Goal: Task Accomplishment & Management: Manage account settings

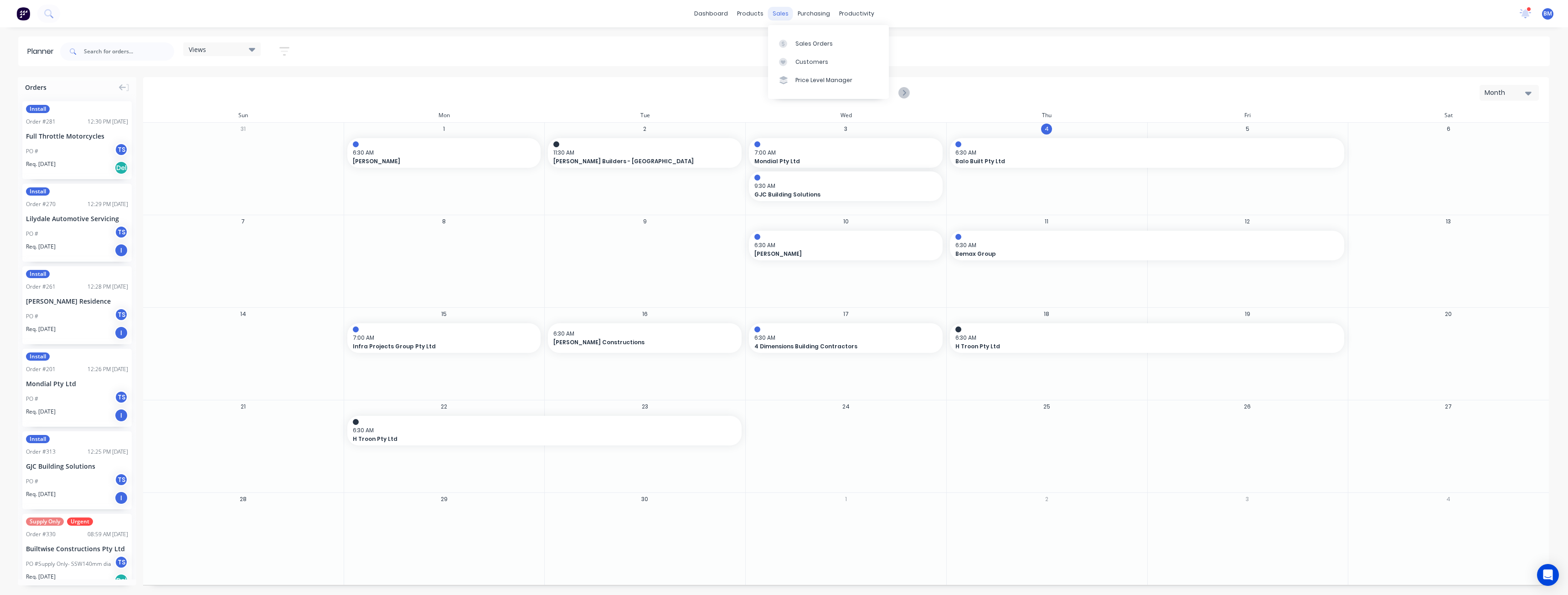
click at [777, 14] on div "sales" at bounding box center [781, 14] width 25 height 14
click at [800, 43] on div "Sales Orders" at bounding box center [814, 44] width 38 height 8
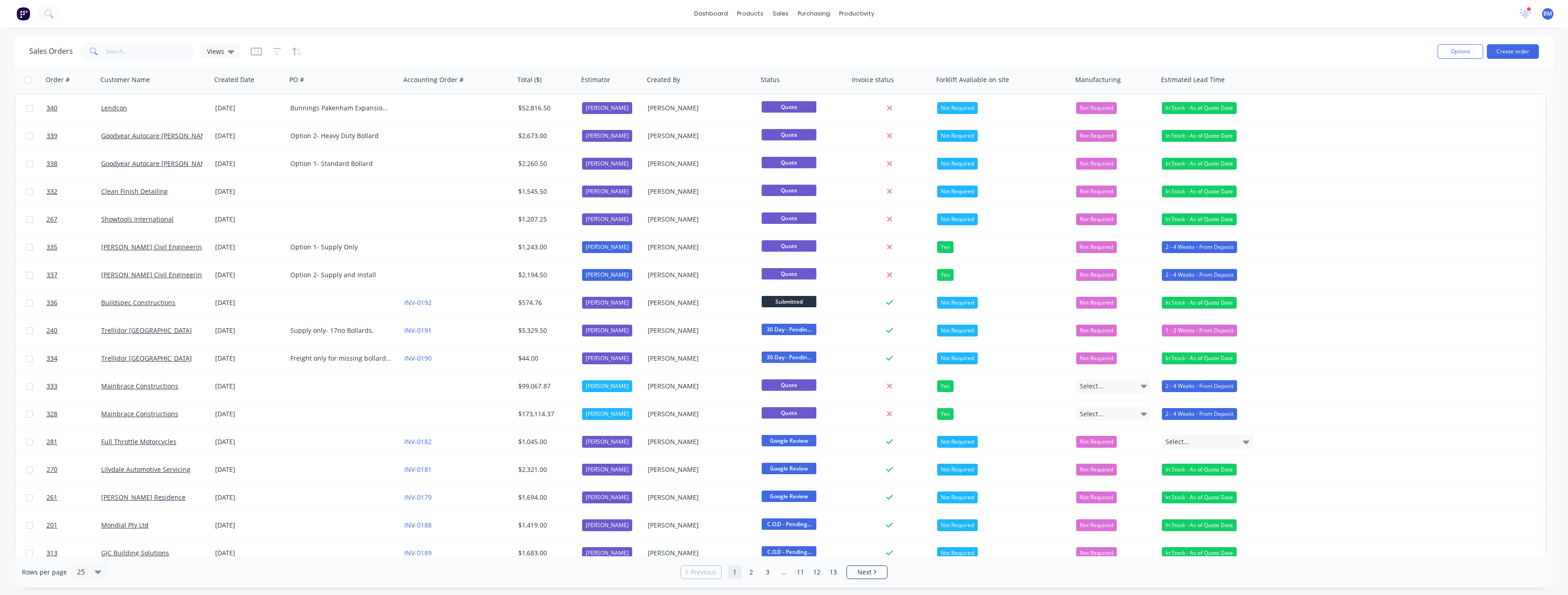
click at [489, 46] on div "Sales Orders Views" at bounding box center [730, 51] width 1402 height 23
click at [373, 52] on div "Sales Orders Views" at bounding box center [730, 51] width 1402 height 23
click at [354, 47] on div "Sales Orders Views" at bounding box center [730, 51] width 1402 height 23
click at [465, 8] on div "dashboard products sales purchasing productivity dashboard products Product Cat…" at bounding box center [784, 14] width 1568 height 27
drag, startPoint x: 461, startPoint y: 10, endPoint x: 436, endPoint y: 12, distance: 25.1
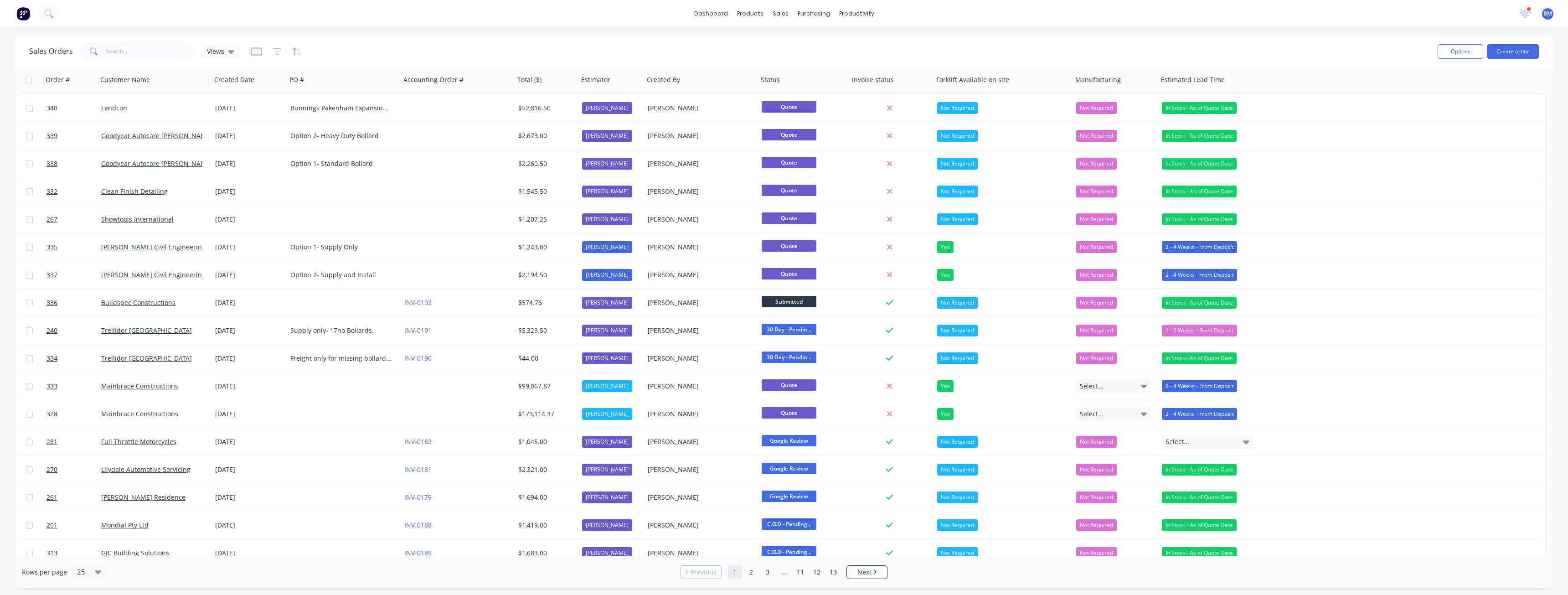
click at [436, 12] on div "dashboard products sales purchasing productivity dashboard products Product Cat…" at bounding box center [784, 14] width 1568 height 27
click at [450, 48] on div "Sales Orders Views" at bounding box center [730, 51] width 1402 height 23
click at [150, 53] on input "text" at bounding box center [151, 51] width 89 height 18
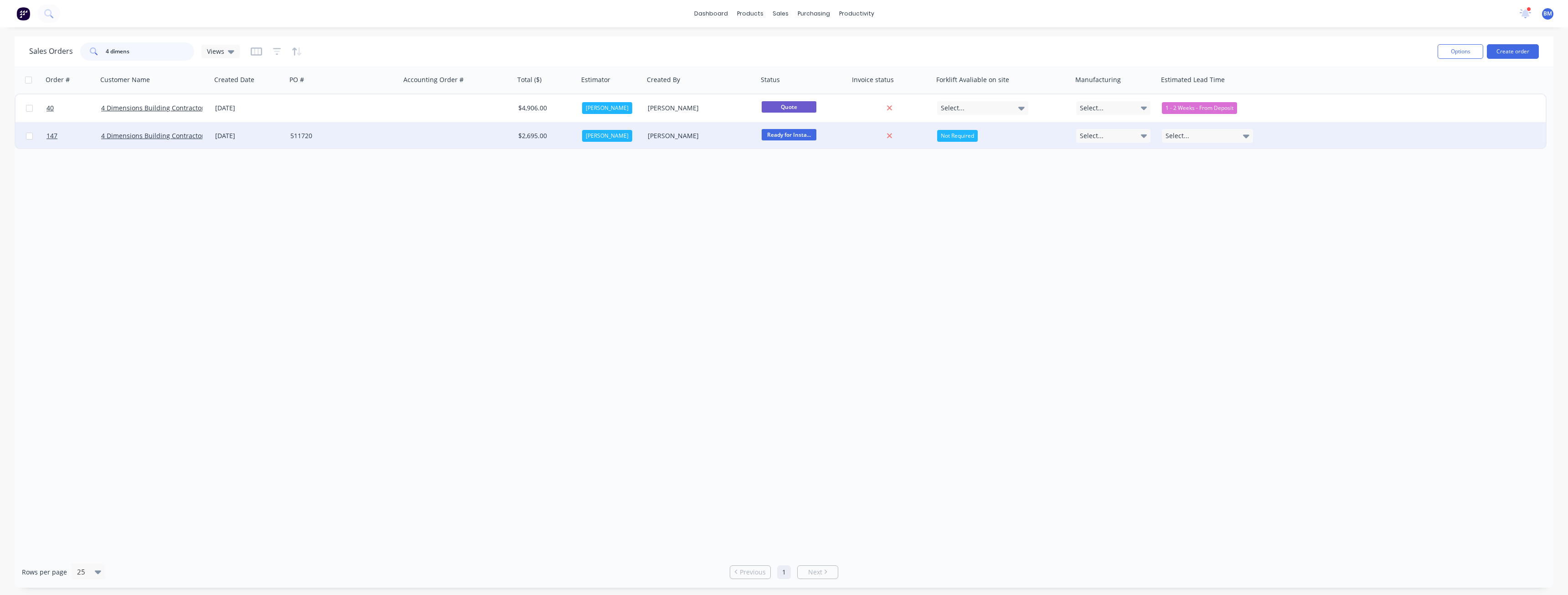
type input "4 dimens"
click at [400, 135] on div "511720" at bounding box center [343, 136] width 114 height 27
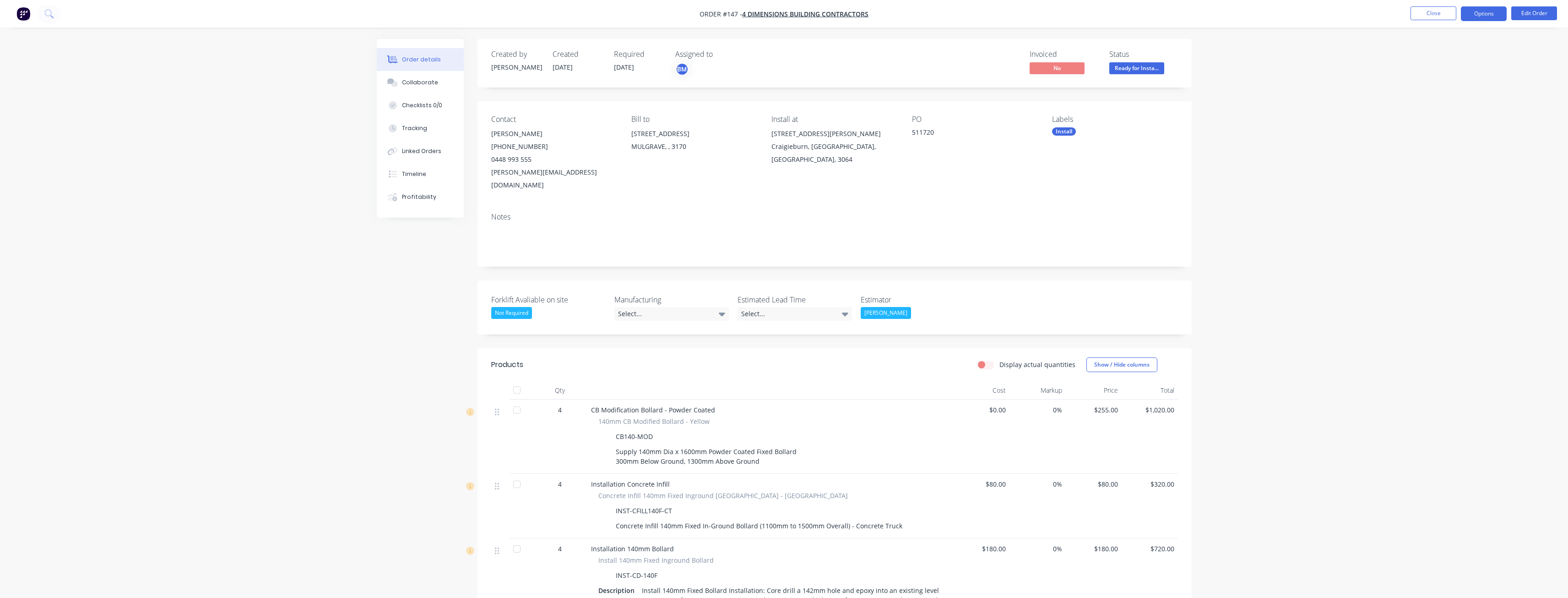
click at [1483, 13] on button "Options" at bounding box center [1484, 13] width 46 height 14
click at [1437, 127] on div "Delivery Docket" at bounding box center [1457, 129] width 85 height 13
click at [1431, 90] on div "Without pricing" at bounding box center [1457, 92] width 85 height 13
click at [336, 274] on div "Order details Collaborate Checklists 0/0 Tracking Linked Orders Timeline Profit…" at bounding box center [784, 469] width 1568 height 939
click at [307, 203] on div "Order details Collaborate Checklists 0/0 Tracking Linked Orders Timeline Profit…" at bounding box center [784, 469] width 1568 height 939
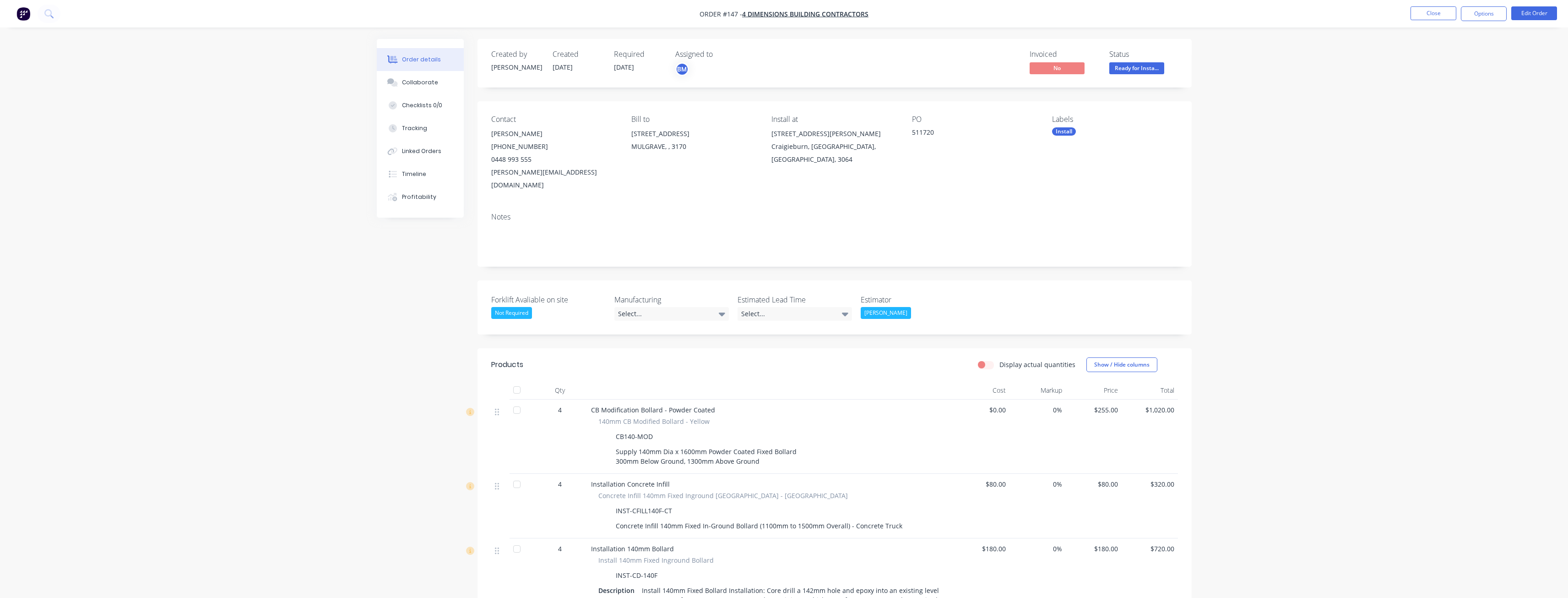
click at [210, 181] on div "Order details Collaborate Checklists 0/0 Tracking Linked Orders Timeline Profit…" at bounding box center [784, 469] width 1568 height 939
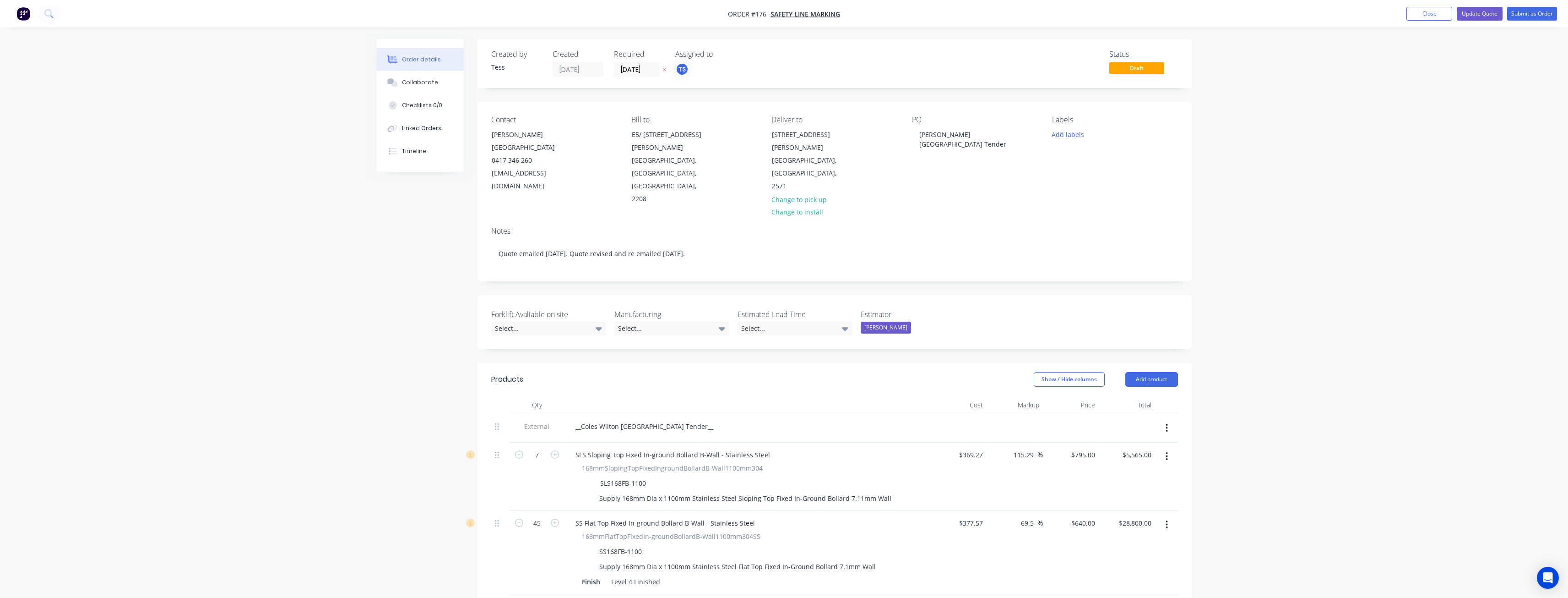
scroll to position [46, 0]
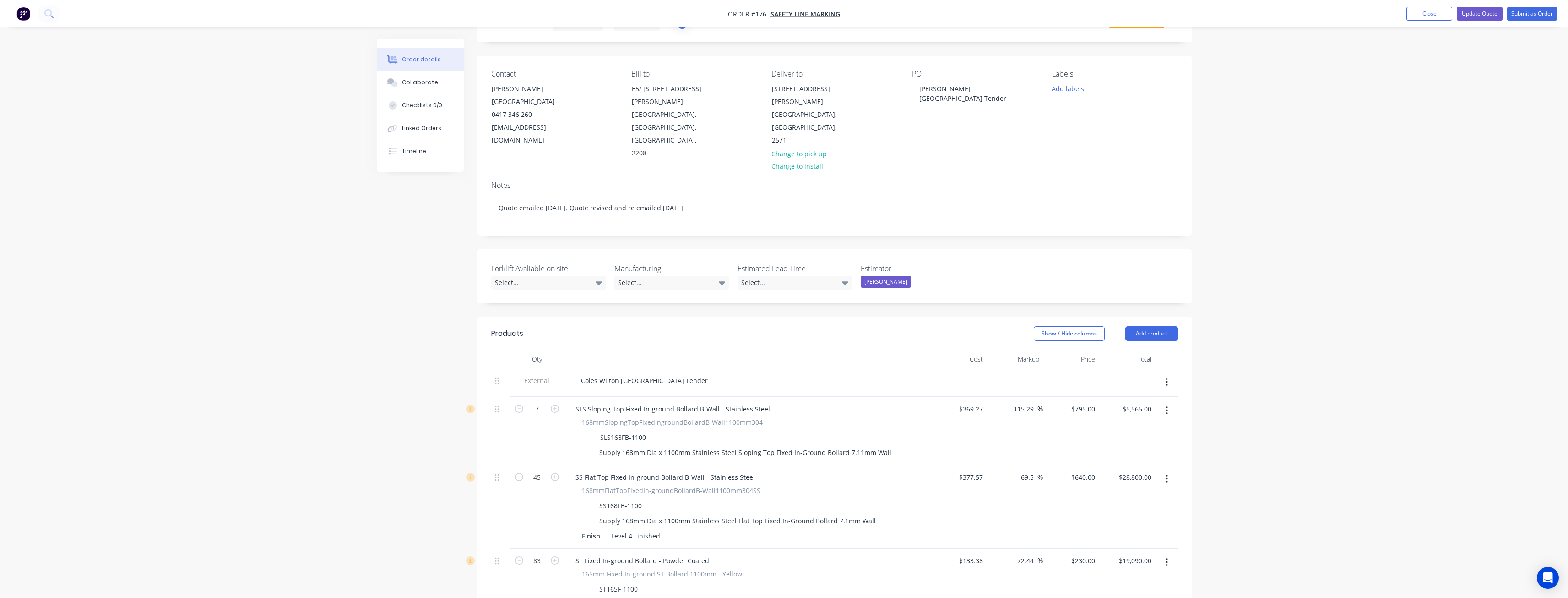
click at [421, 296] on div "Created by Tess Created 04/08/25 Required 04/08/25 Assigned to TS Status Draft …" at bounding box center [784, 487] width 815 height 988
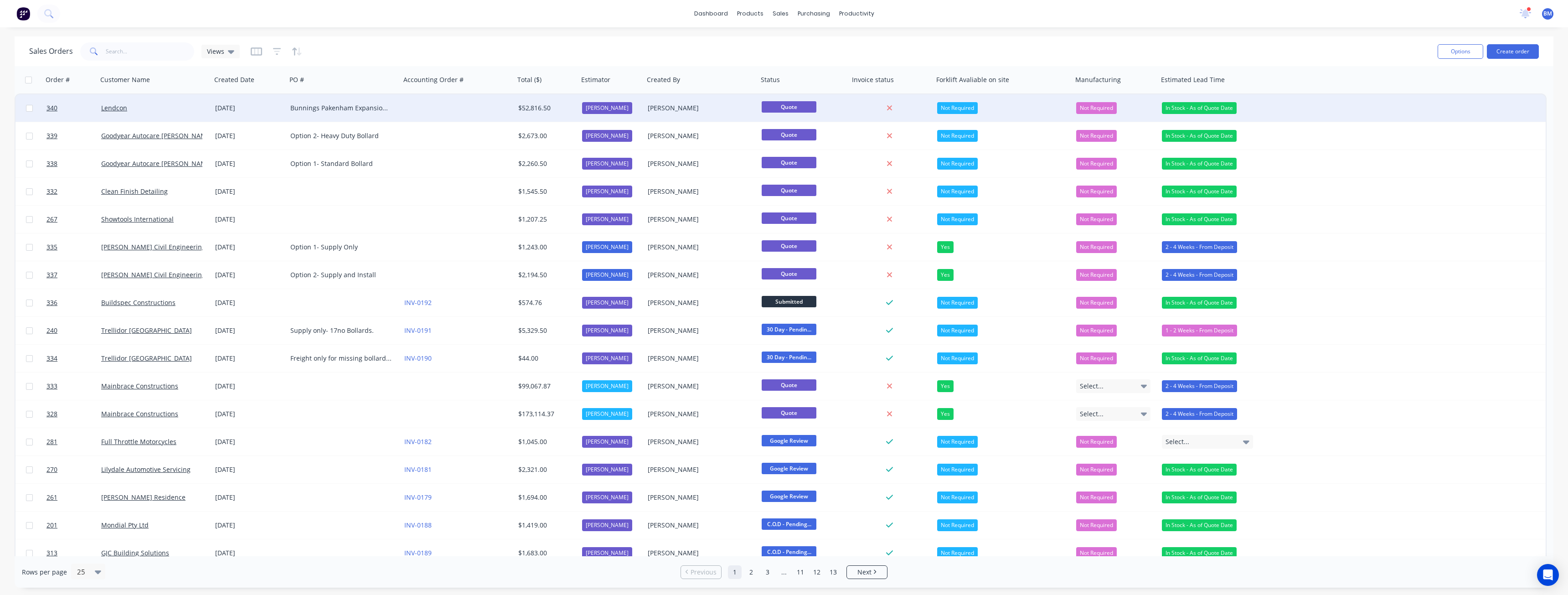
click at [415, 106] on div at bounding box center [458, 108] width 114 height 27
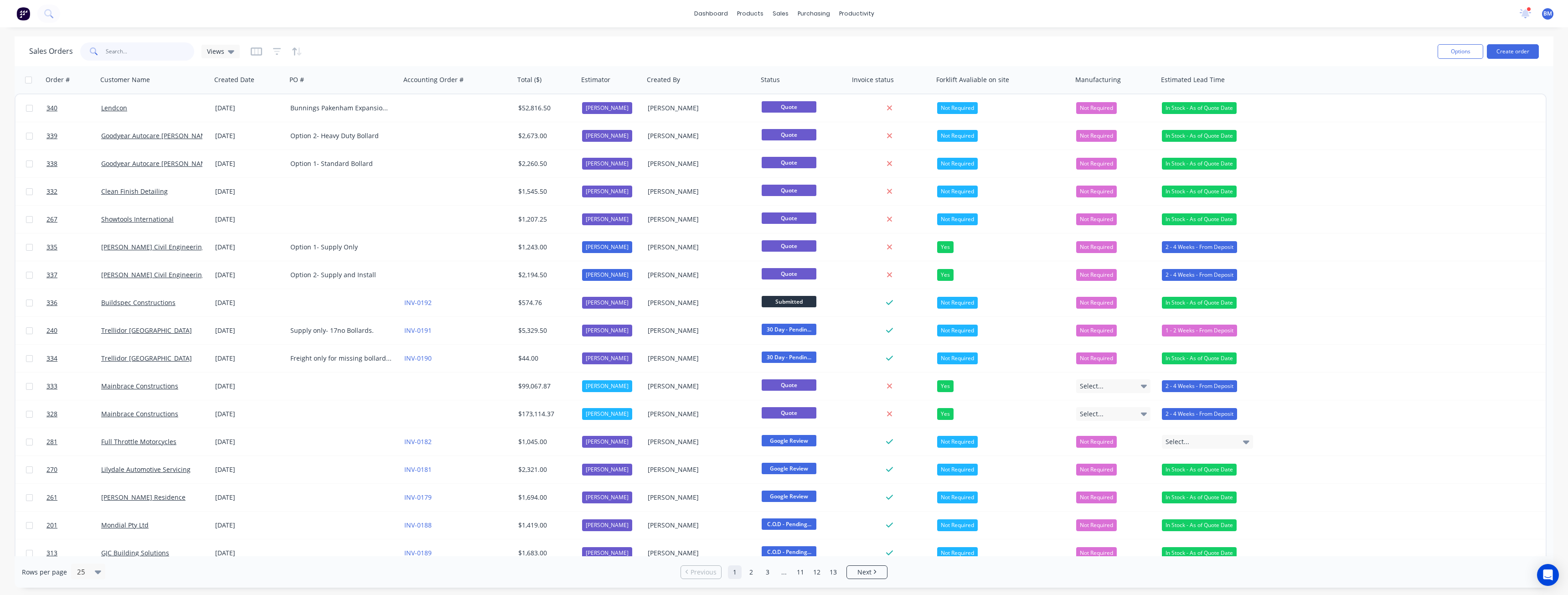
click at [133, 52] on input "text" at bounding box center [151, 51] width 89 height 18
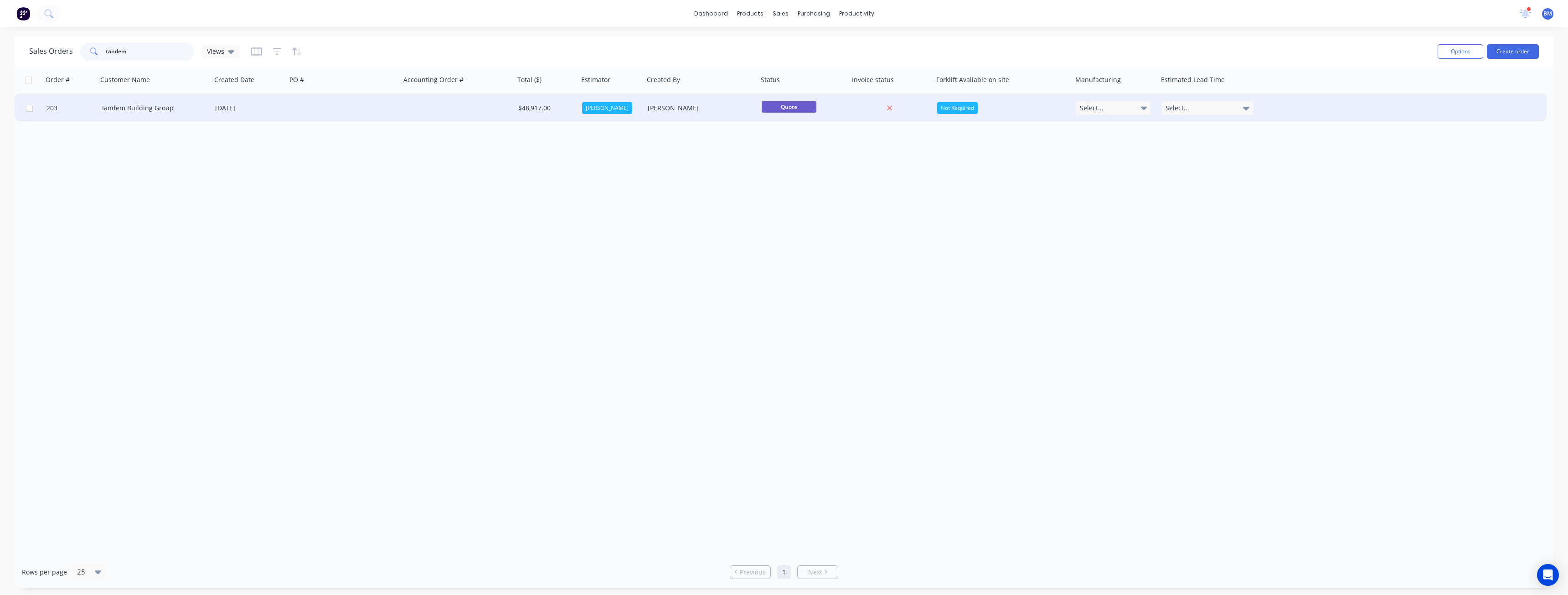
type input "tandem"
click at [331, 106] on div at bounding box center [343, 108] width 114 height 27
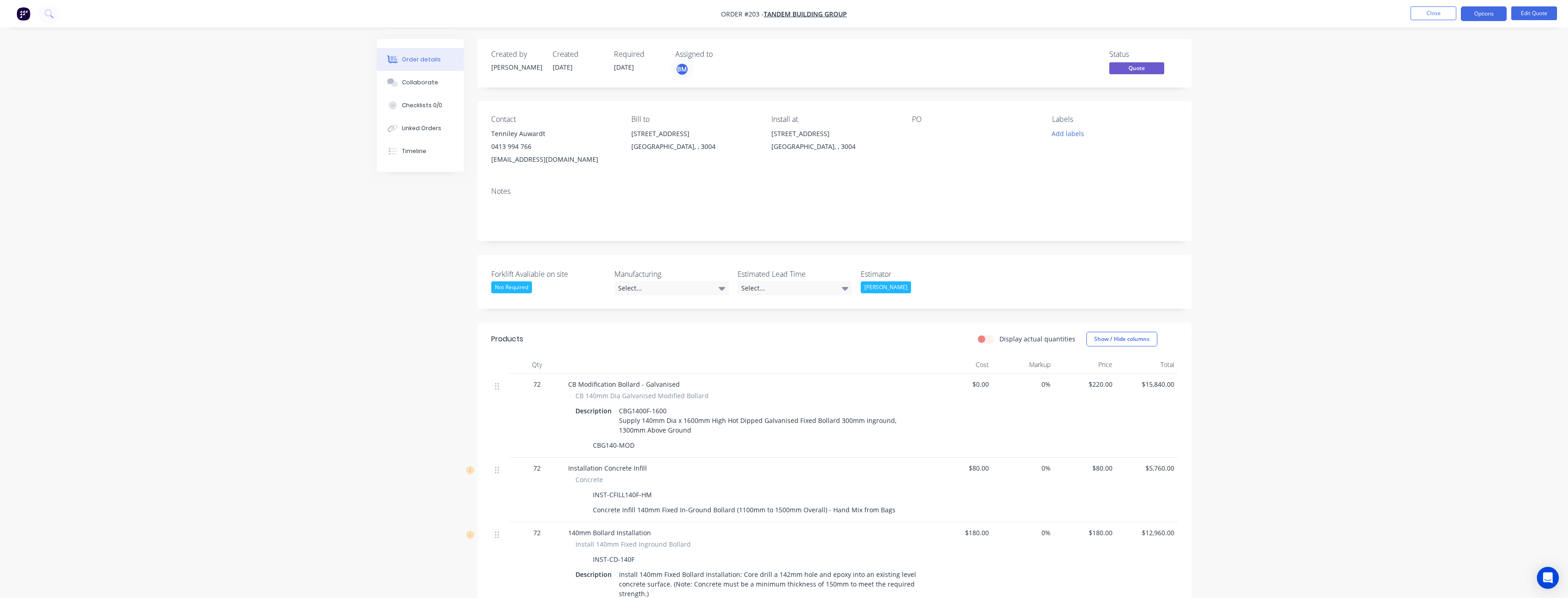
click at [1523, 12] on button "Edit Quote" at bounding box center [1534, 13] width 46 height 14
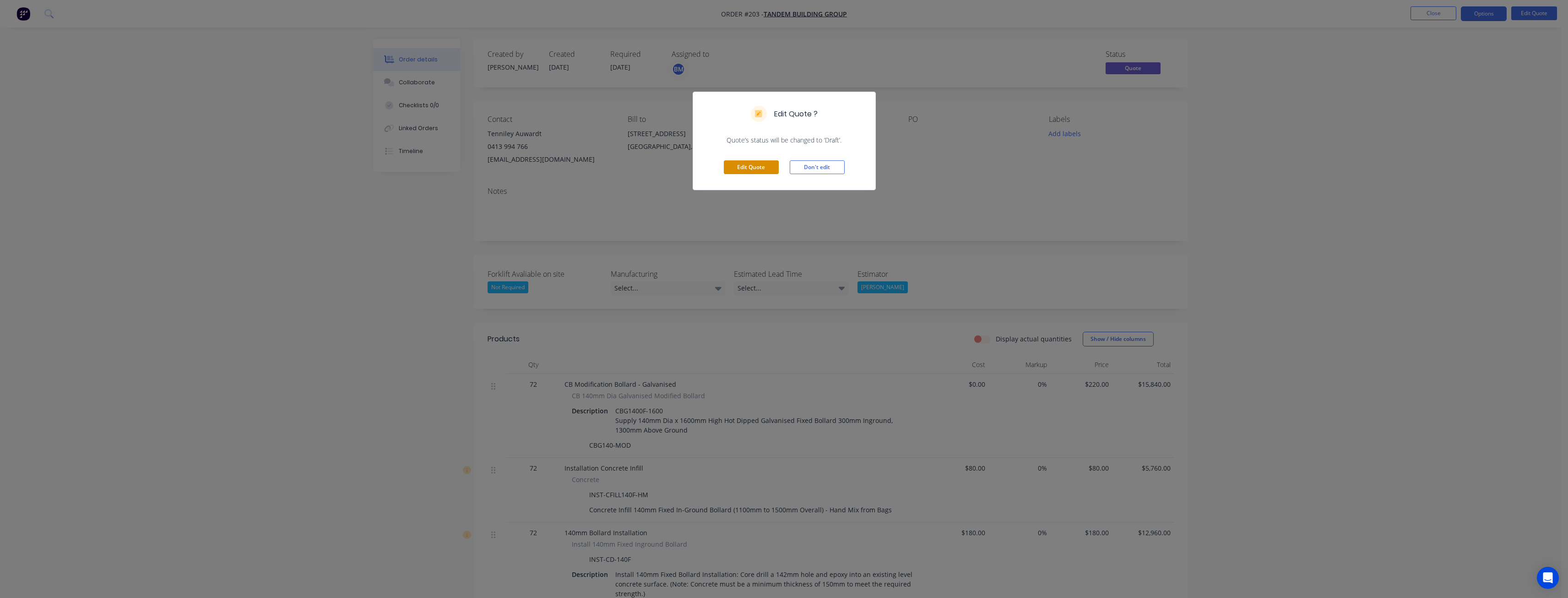
click at [750, 164] on button "Edit Quote" at bounding box center [752, 167] width 55 height 14
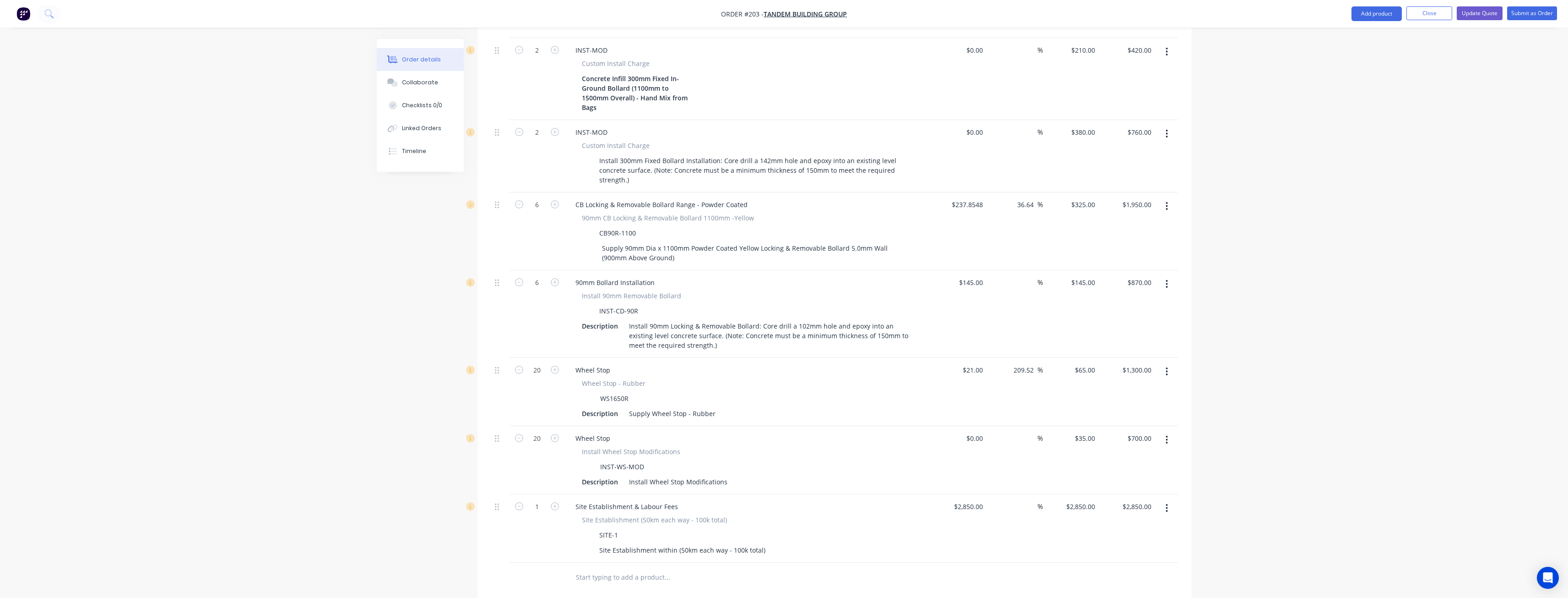
scroll to position [825, 0]
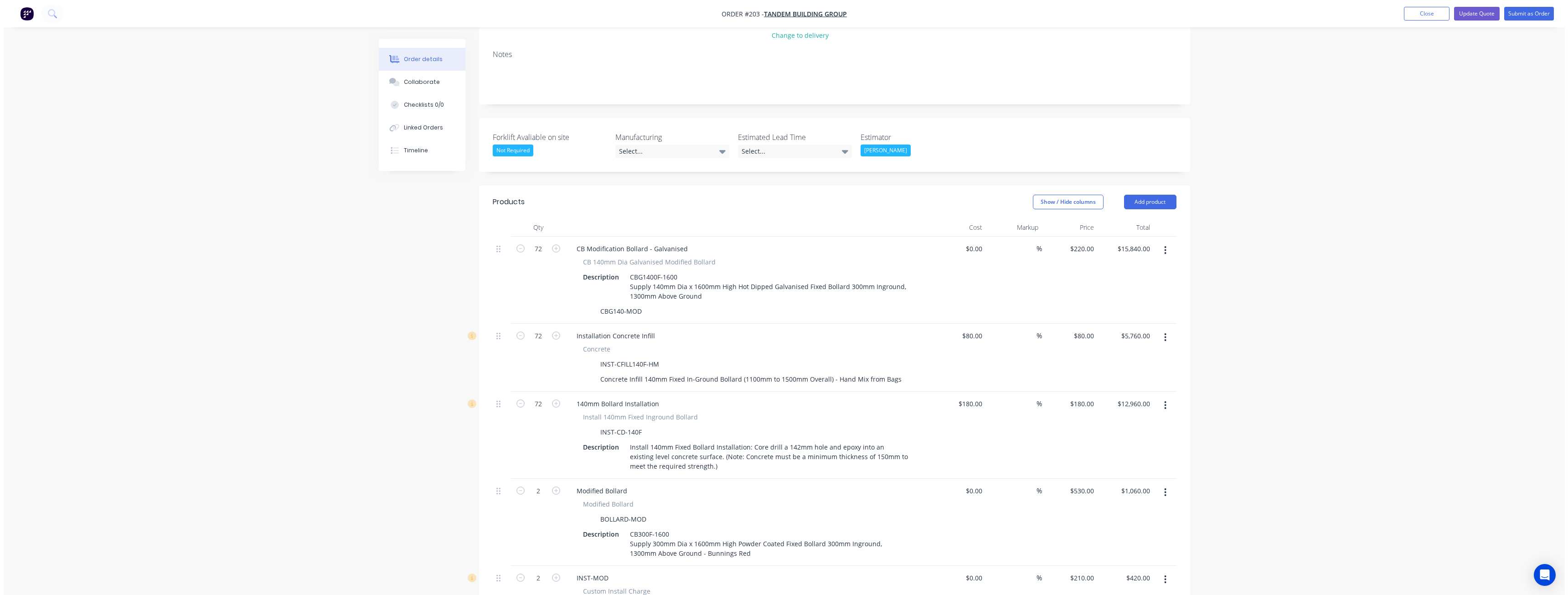
scroll to position [0, 0]
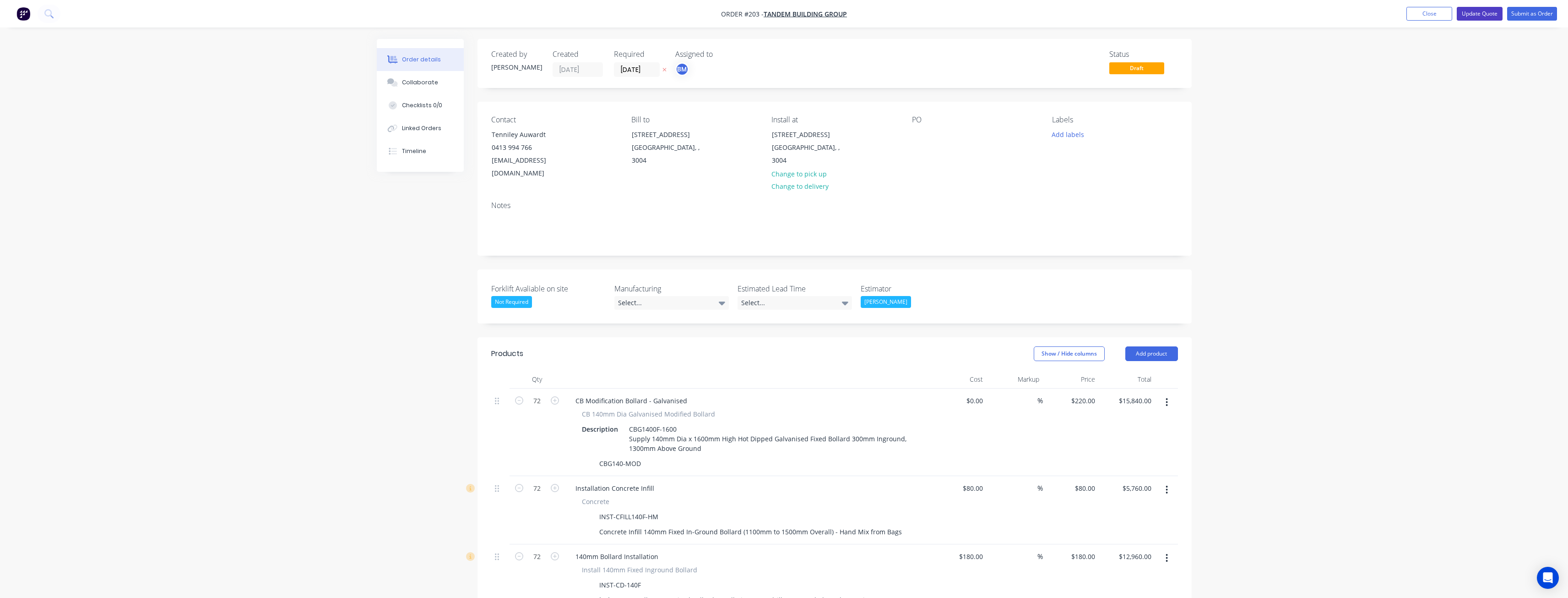
click at [1472, 11] on button "Update Quote" at bounding box center [1480, 14] width 46 height 14
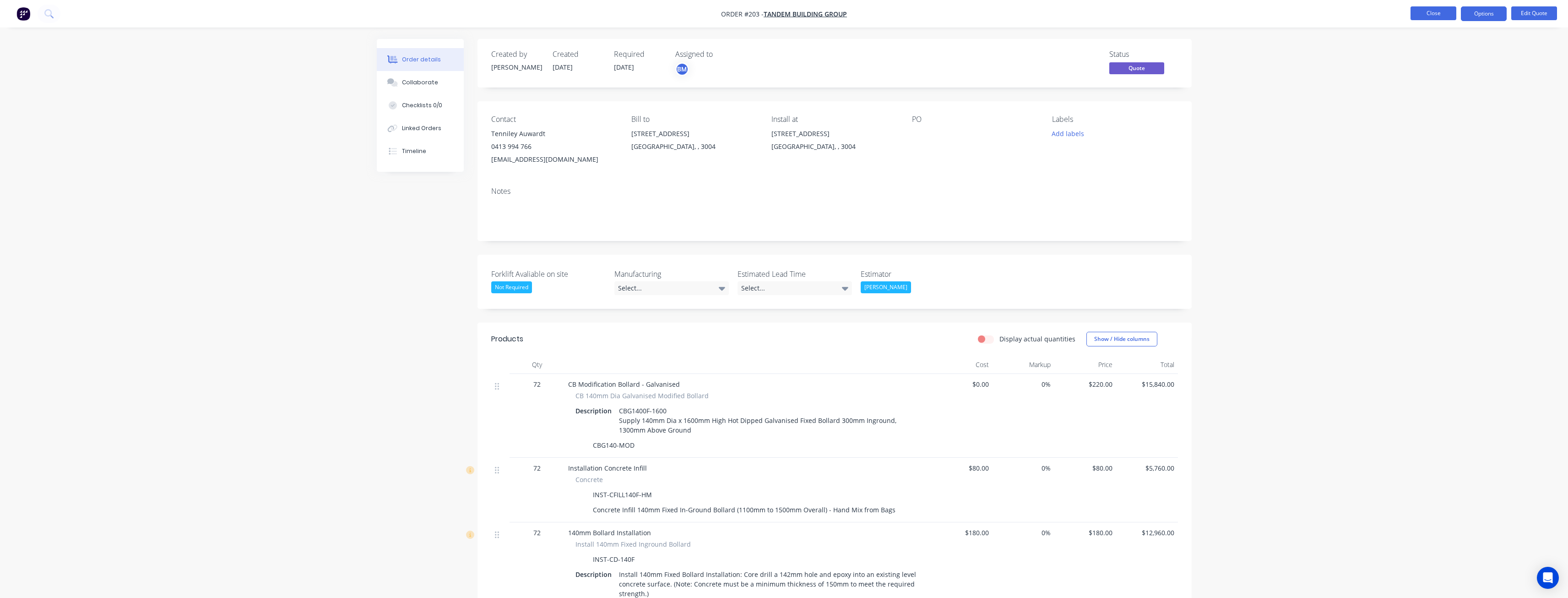
click at [1429, 14] on button "Close" at bounding box center [1433, 13] width 46 height 14
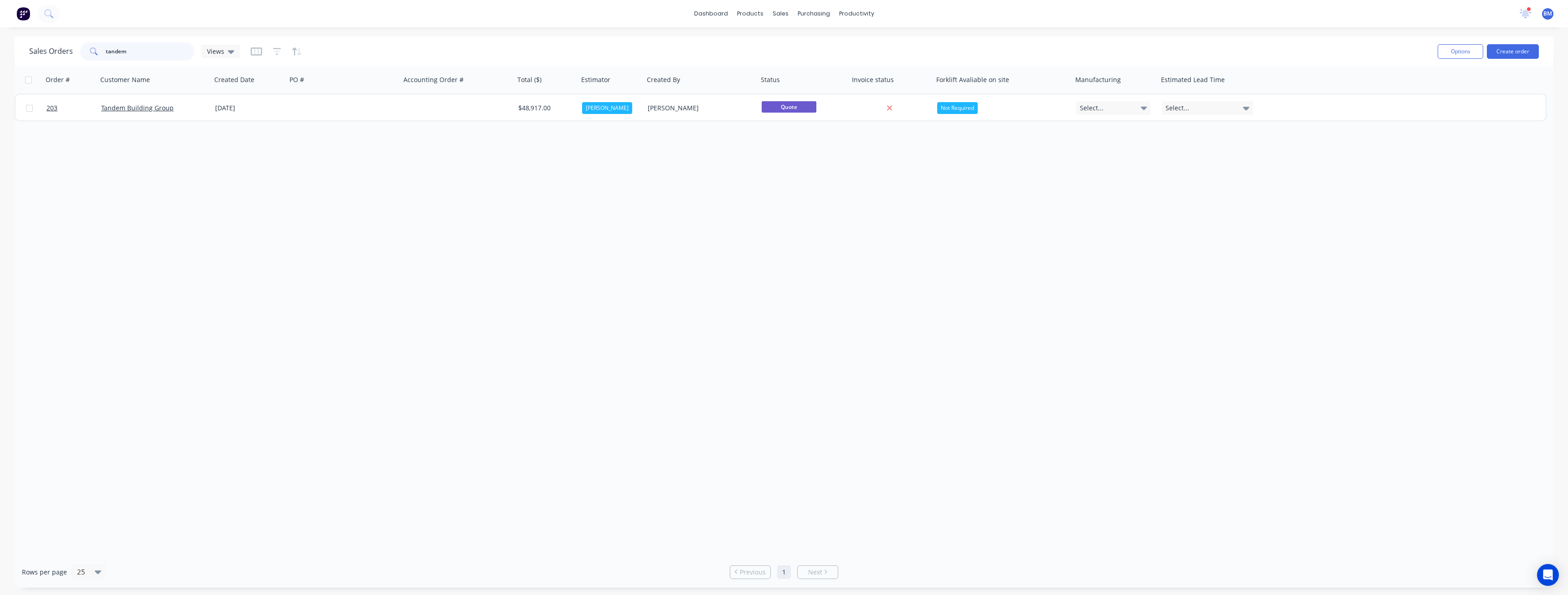
drag, startPoint x: 144, startPoint y: 53, endPoint x: 70, endPoint y: 46, distance: 74.3
click at [70, 46] on div "Sales Orders tandem Views" at bounding box center [135, 51] width 211 height 18
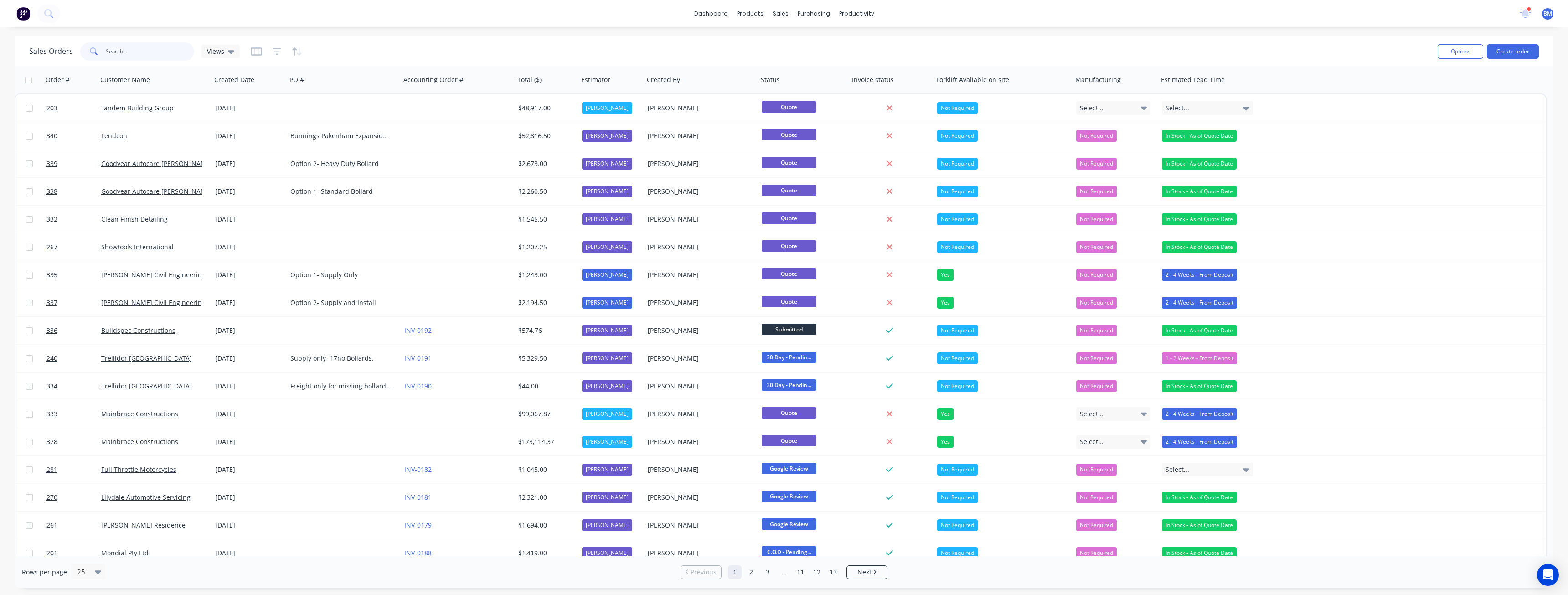
click at [112, 51] on input "text" at bounding box center [151, 51] width 89 height 18
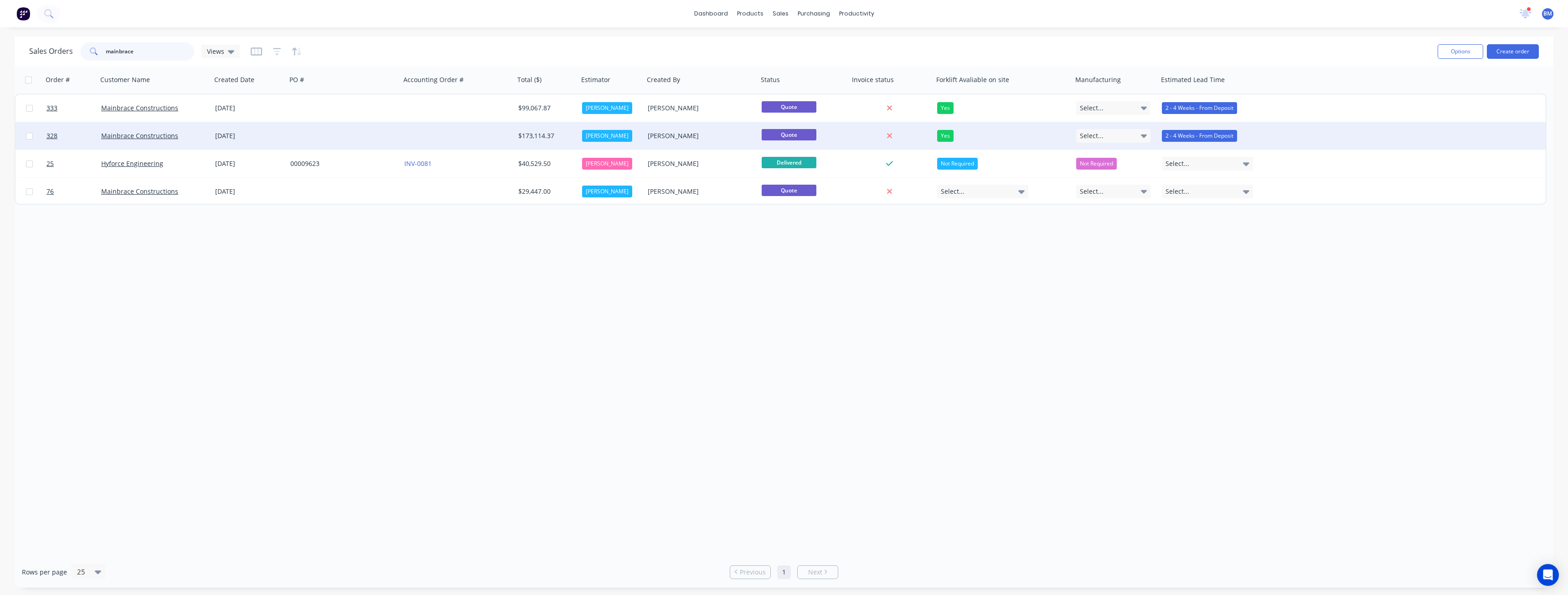
type input "mainbrace"
click at [291, 135] on div at bounding box center [343, 136] width 114 height 27
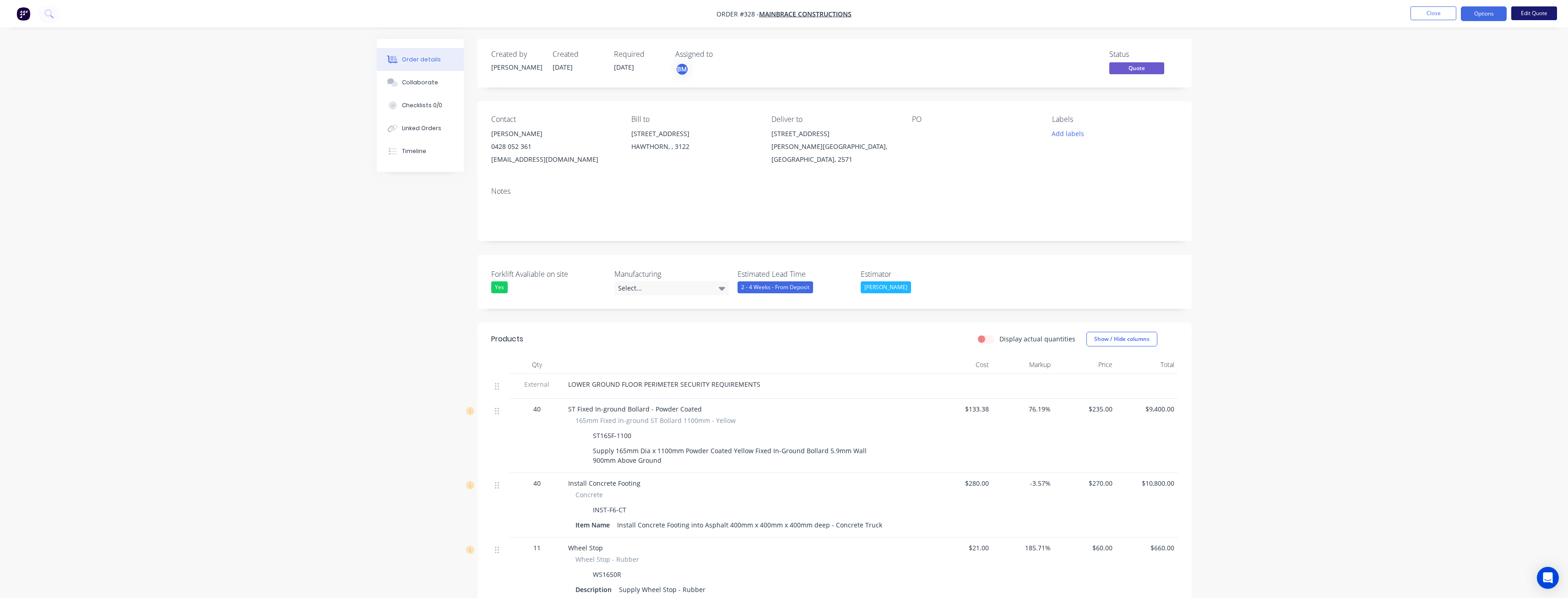
click at [1530, 10] on button "Edit Quote" at bounding box center [1534, 13] width 46 height 14
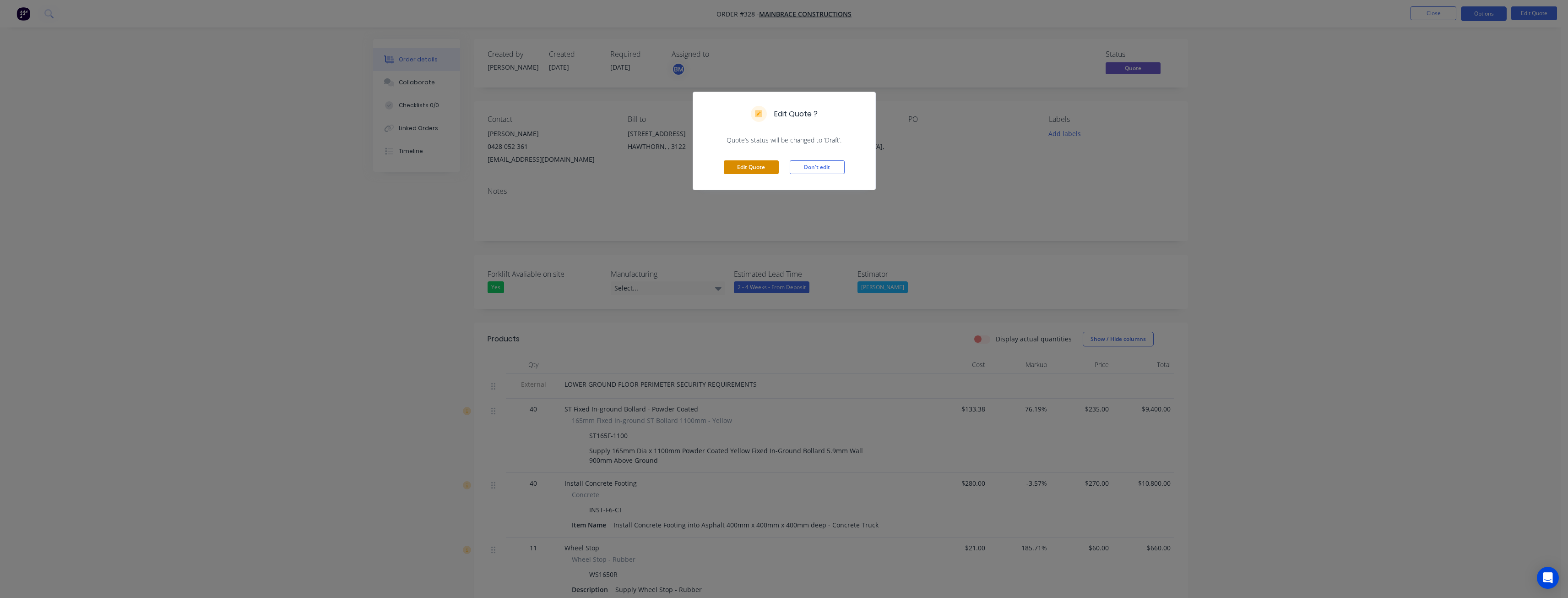
click at [768, 163] on button "Edit Quote" at bounding box center [752, 167] width 55 height 14
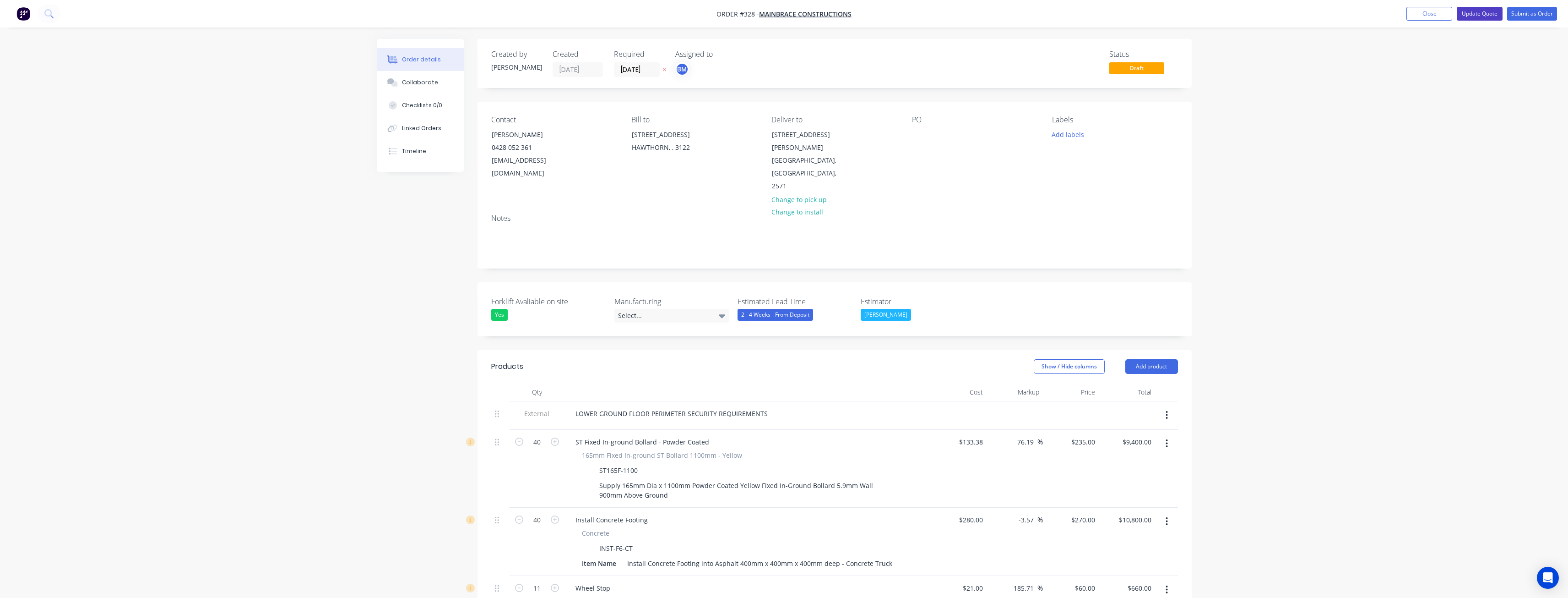
click at [1477, 9] on button "Update Quote" at bounding box center [1480, 14] width 46 height 14
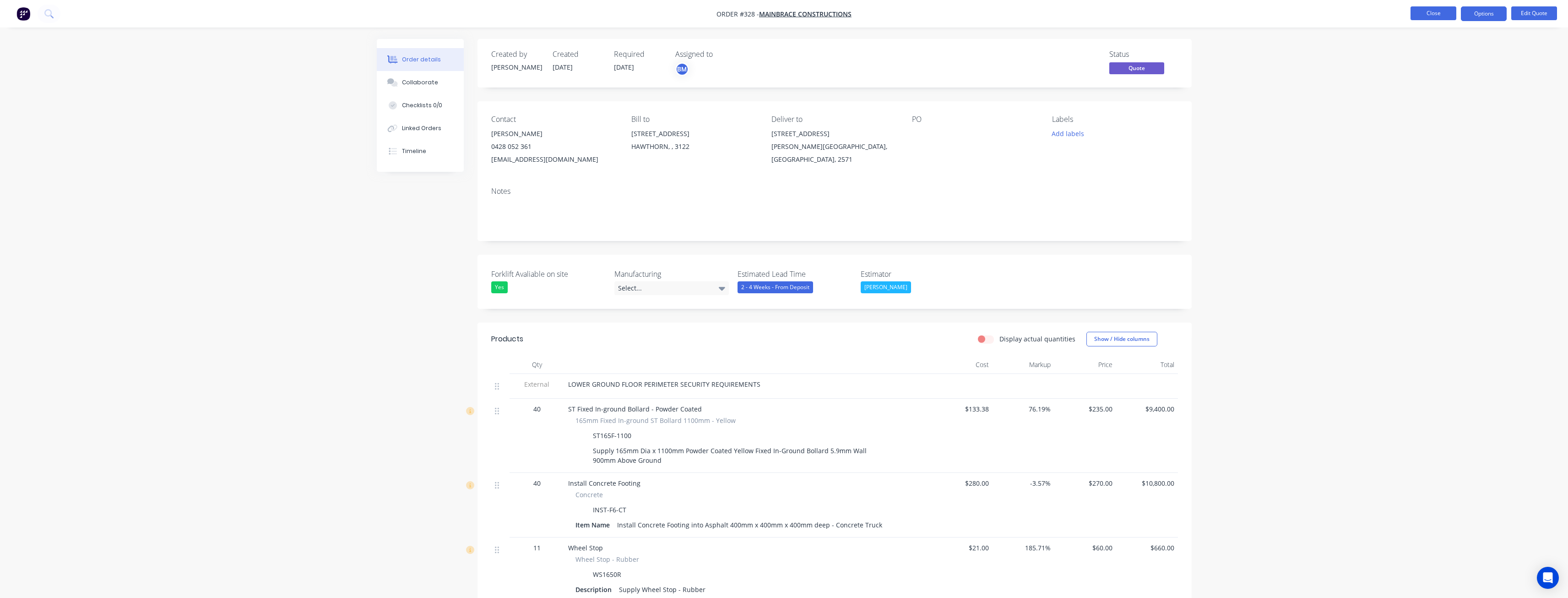
click at [1437, 12] on button "Close" at bounding box center [1433, 13] width 46 height 14
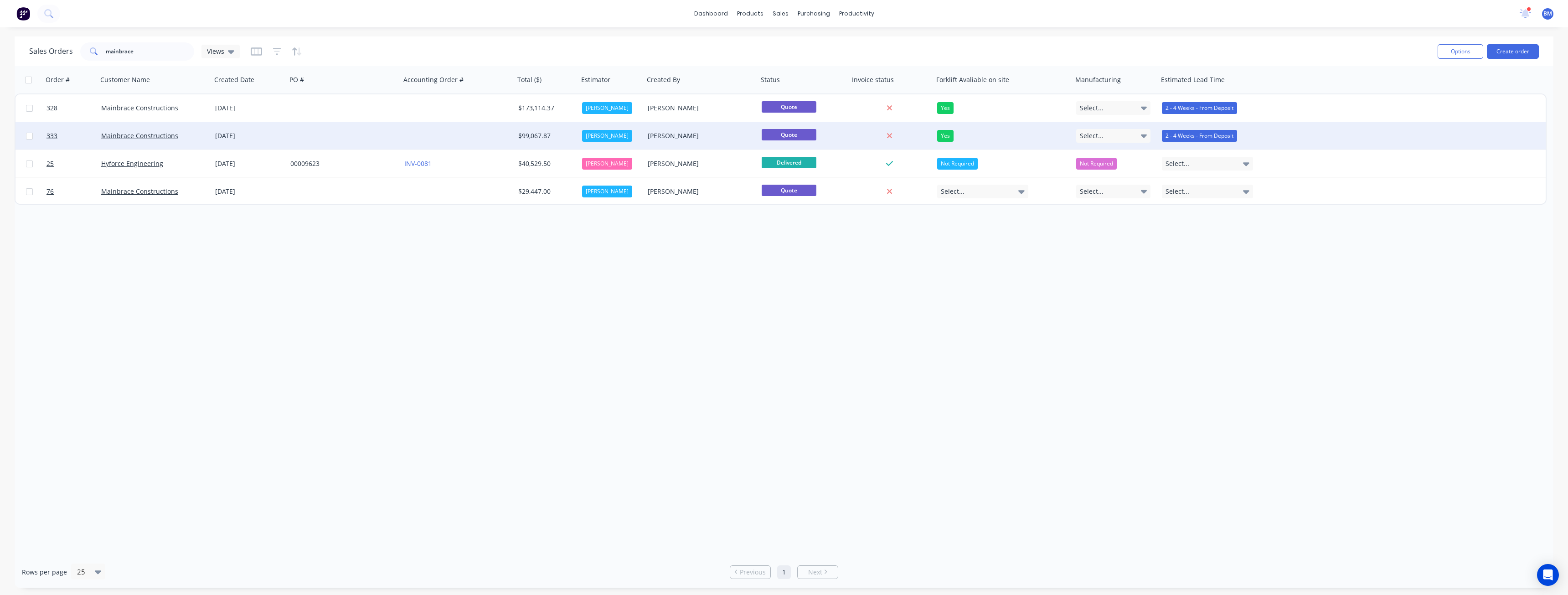
click at [323, 132] on div at bounding box center [343, 136] width 114 height 27
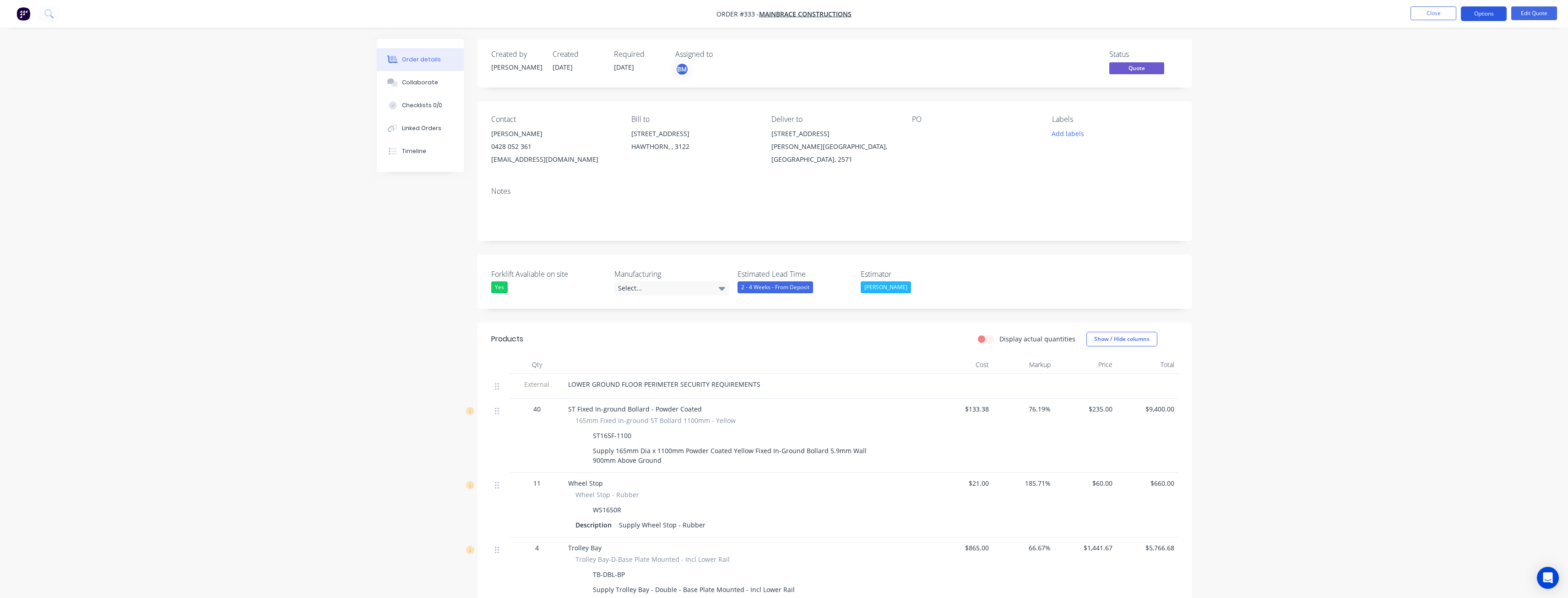
click at [1489, 9] on button "Options" at bounding box center [1484, 13] width 46 height 14
click at [1523, 13] on button "Edit Quote" at bounding box center [1534, 13] width 46 height 14
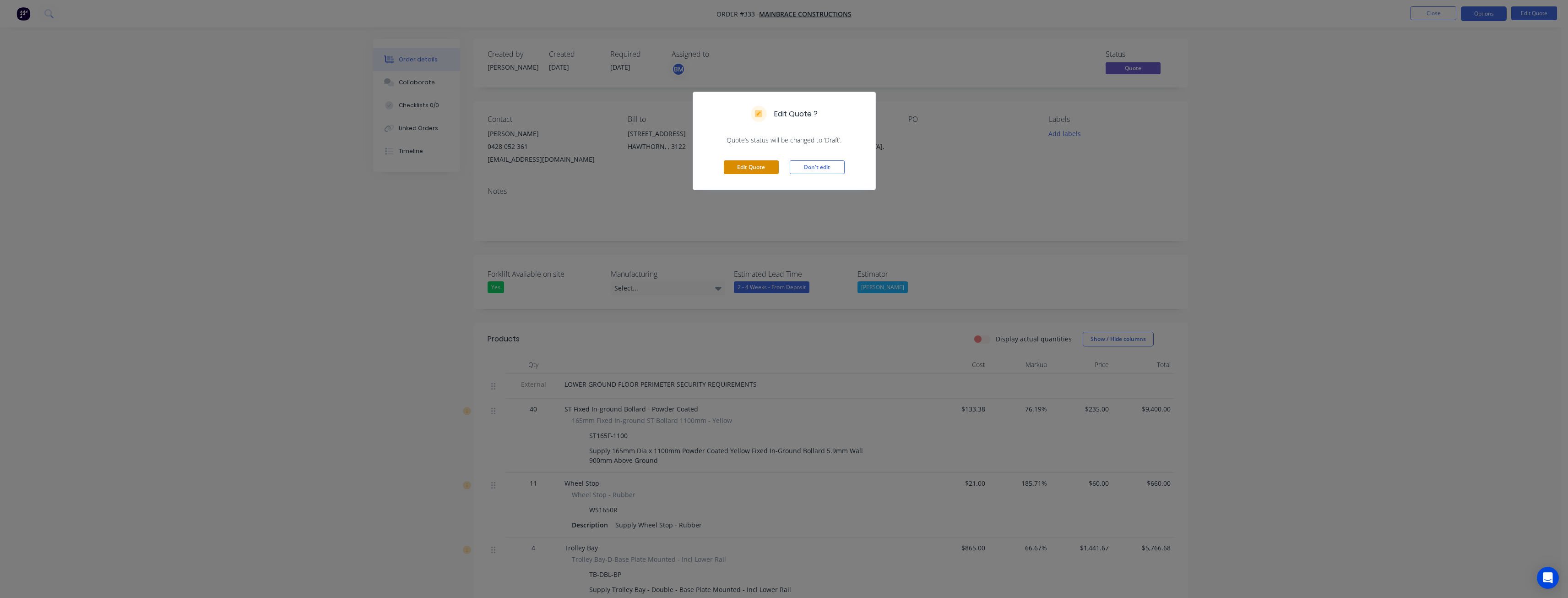
click at [756, 163] on button "Edit Quote" at bounding box center [752, 167] width 55 height 14
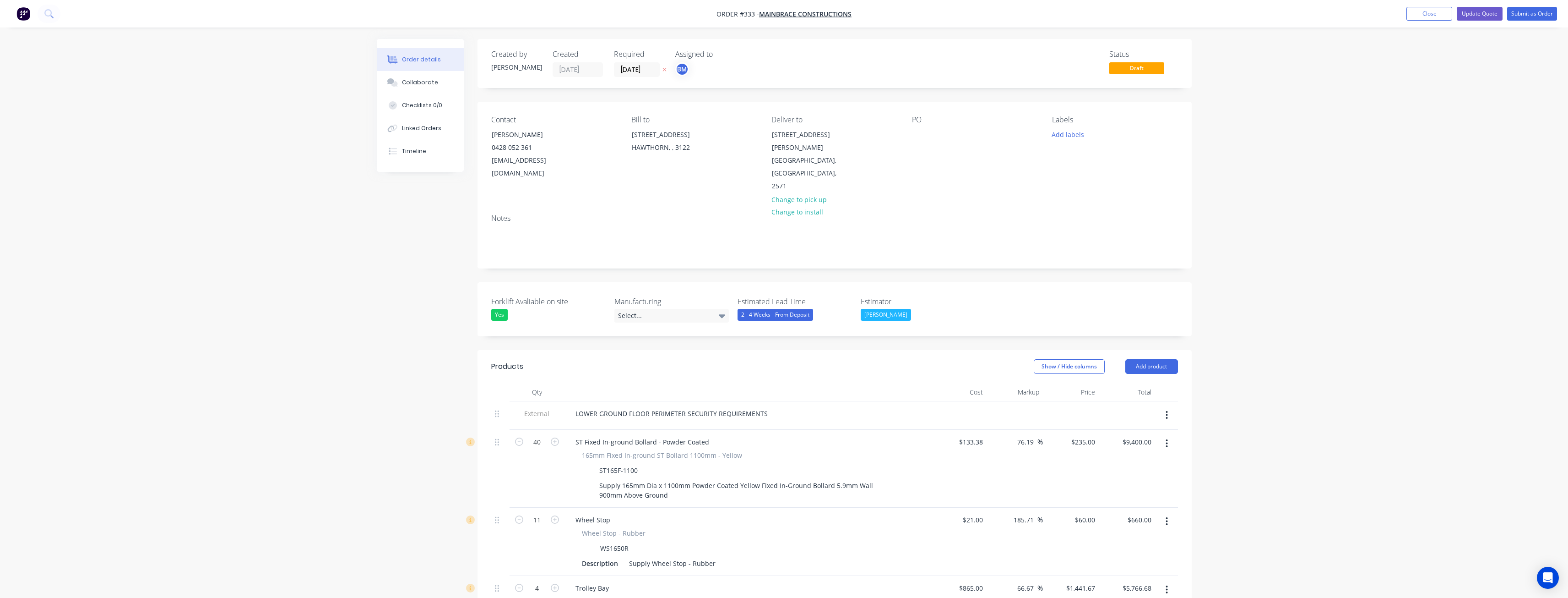
click at [1485, 9] on button "Update Quote" at bounding box center [1480, 14] width 46 height 14
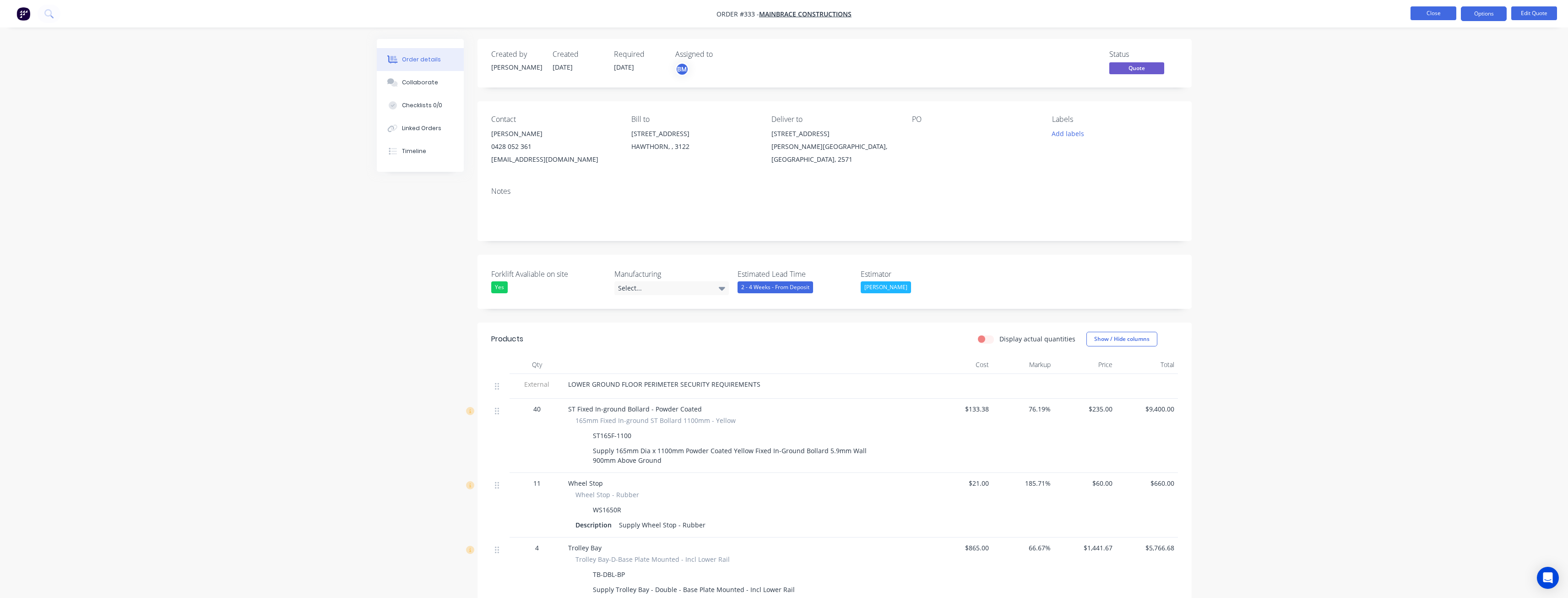
click at [1444, 10] on button "Close" at bounding box center [1433, 13] width 46 height 14
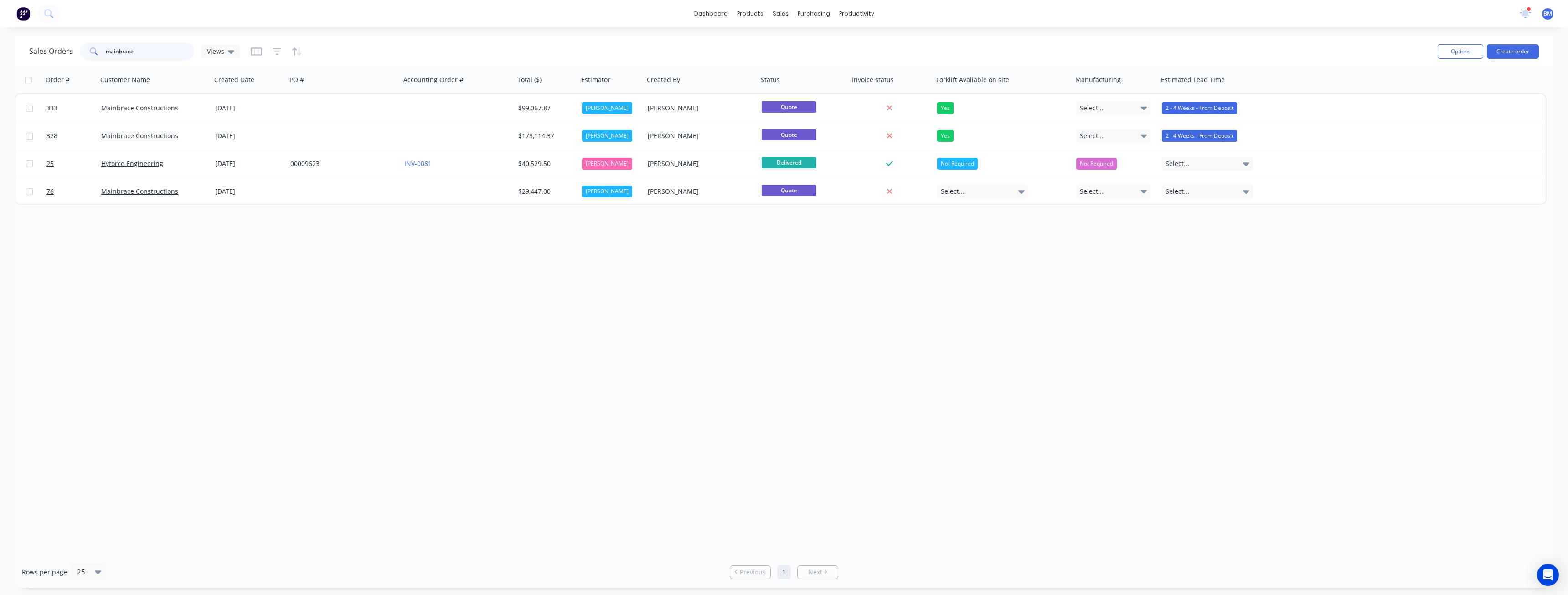
drag, startPoint x: 163, startPoint y: 53, endPoint x: 81, endPoint y: 51, distance: 82.0
click at [81, 51] on div "mainbrace" at bounding box center [137, 51] width 114 height 18
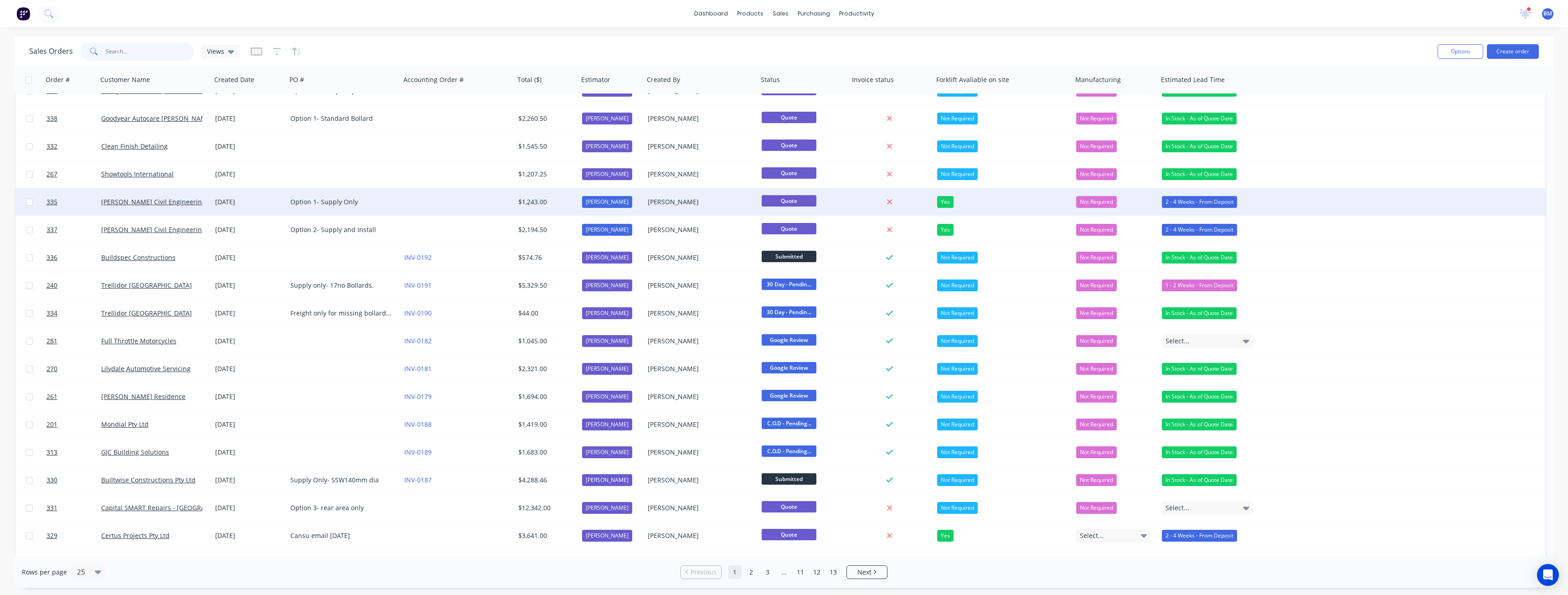
scroll to position [137, 0]
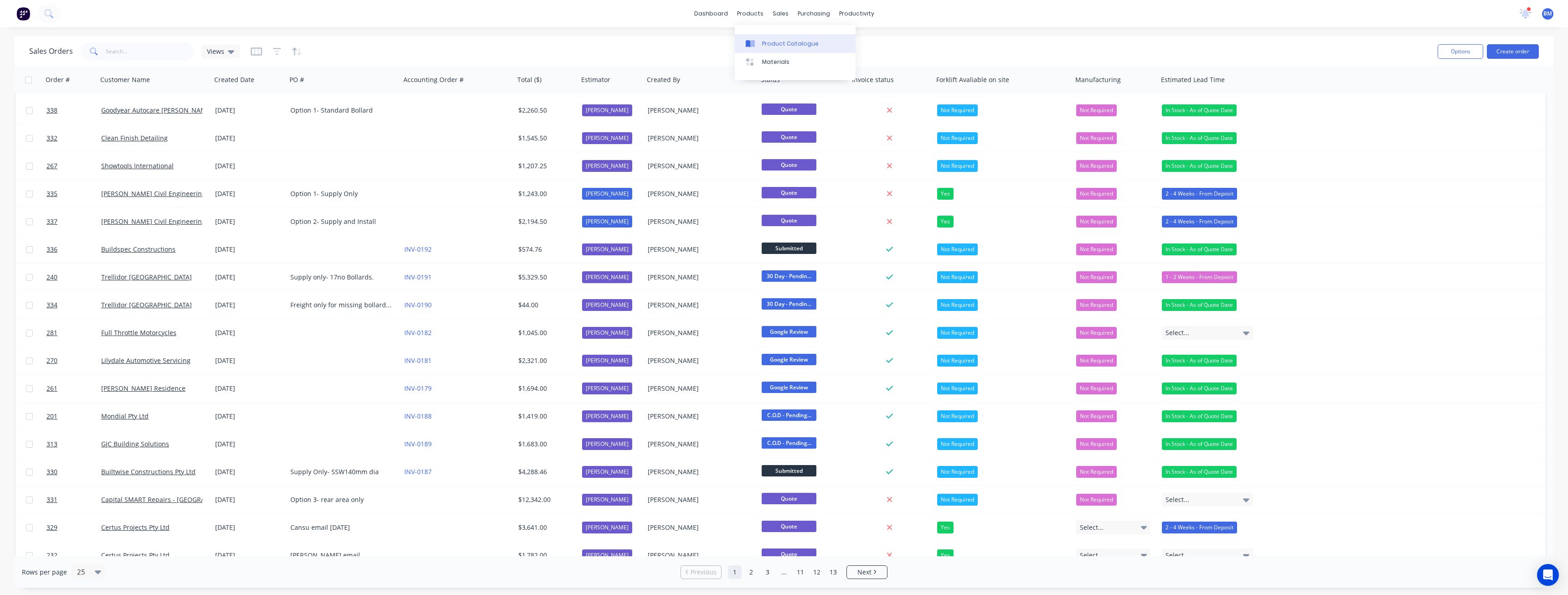
click at [772, 43] on div "Product Catalogue" at bounding box center [790, 44] width 57 height 8
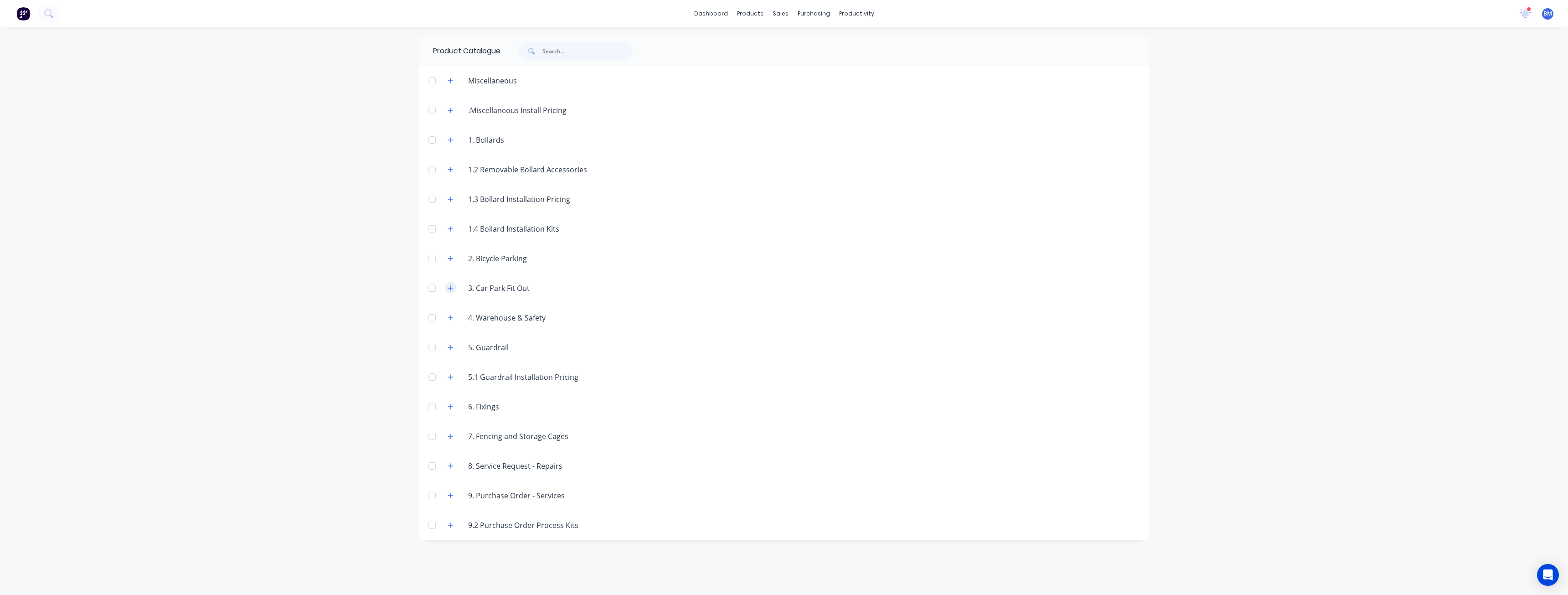
click at [446, 285] on button "button" at bounding box center [450, 288] width 12 height 12
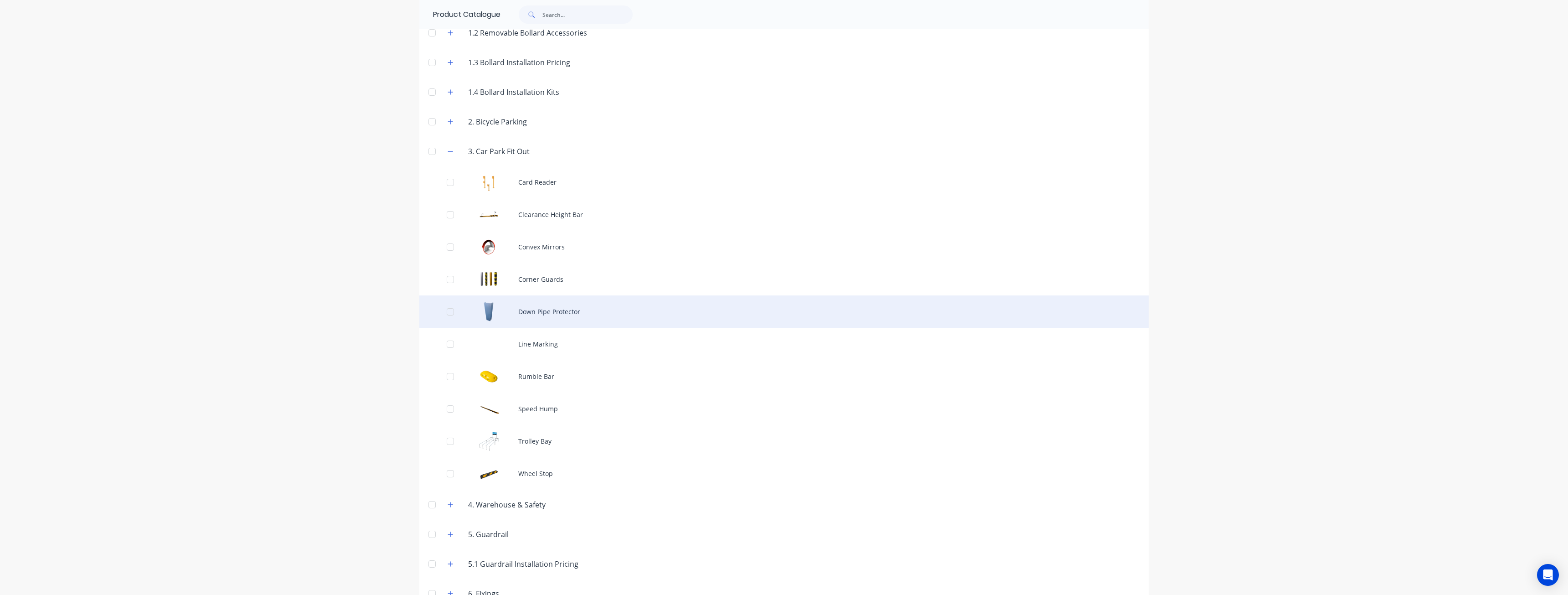
scroll to position [183, 0]
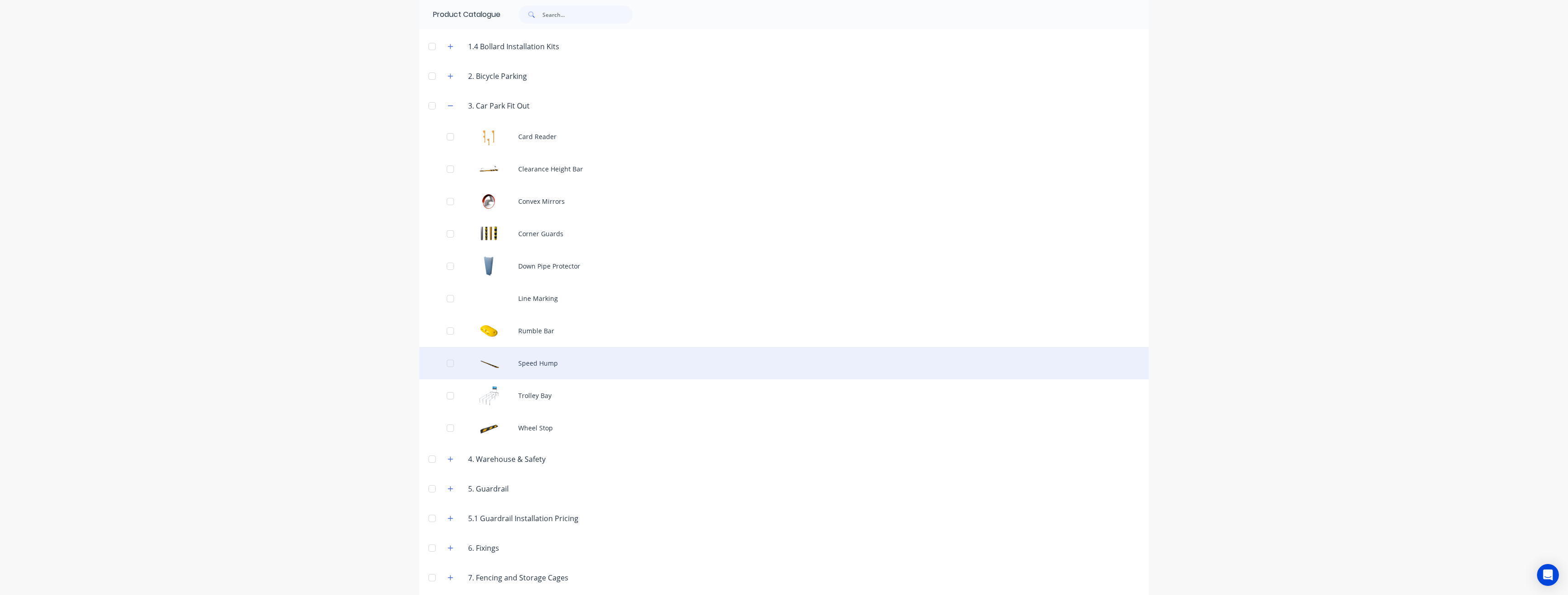
click at [527, 361] on div "Speed Hump" at bounding box center [784, 362] width 729 height 32
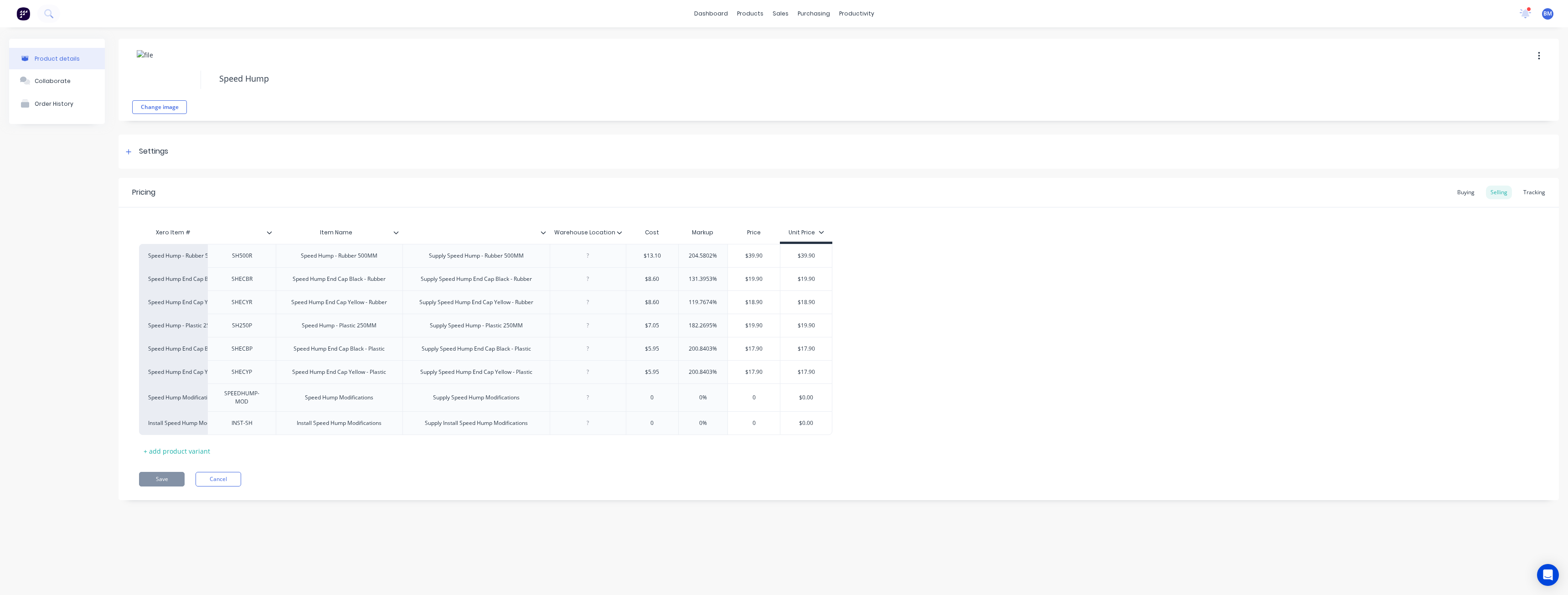
click at [341, 173] on div "Change image Speed Hump Settings Product Options I buy this item I sell this it…" at bounding box center [839, 276] width 1441 height 475
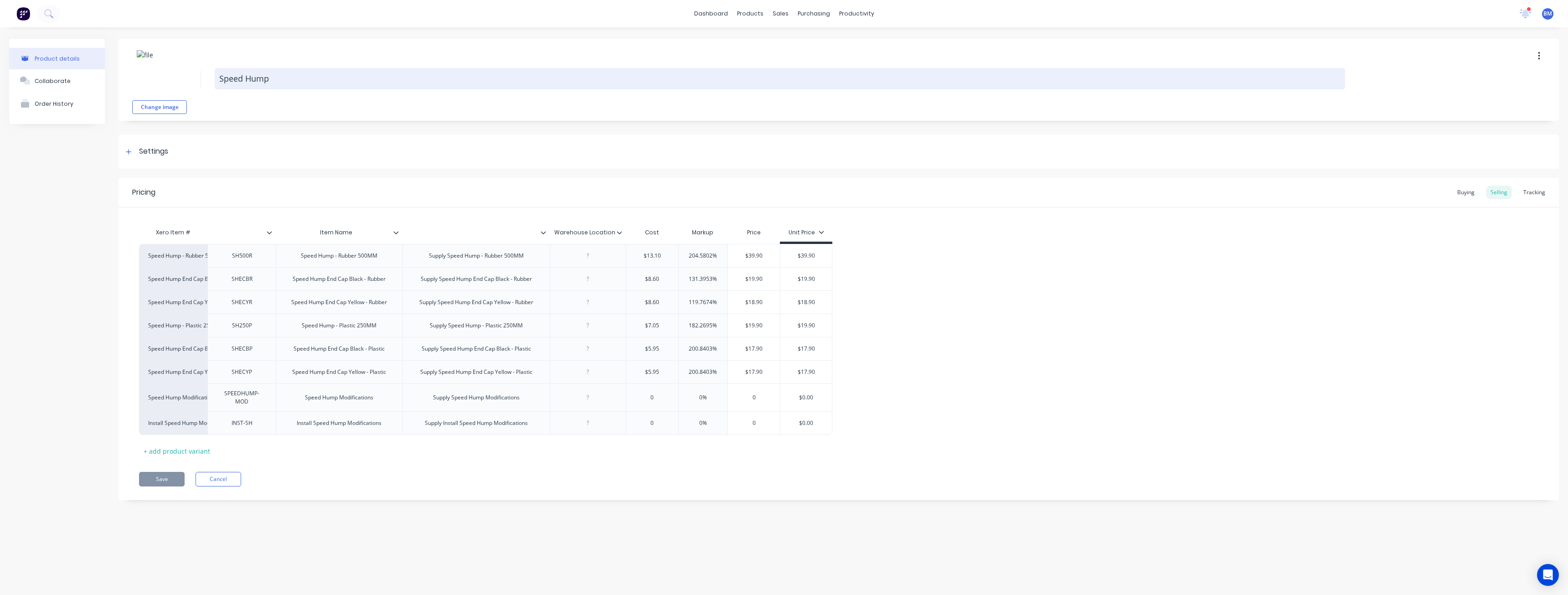
click at [346, 83] on textarea "Speed Hump" at bounding box center [780, 78] width 1131 height 21
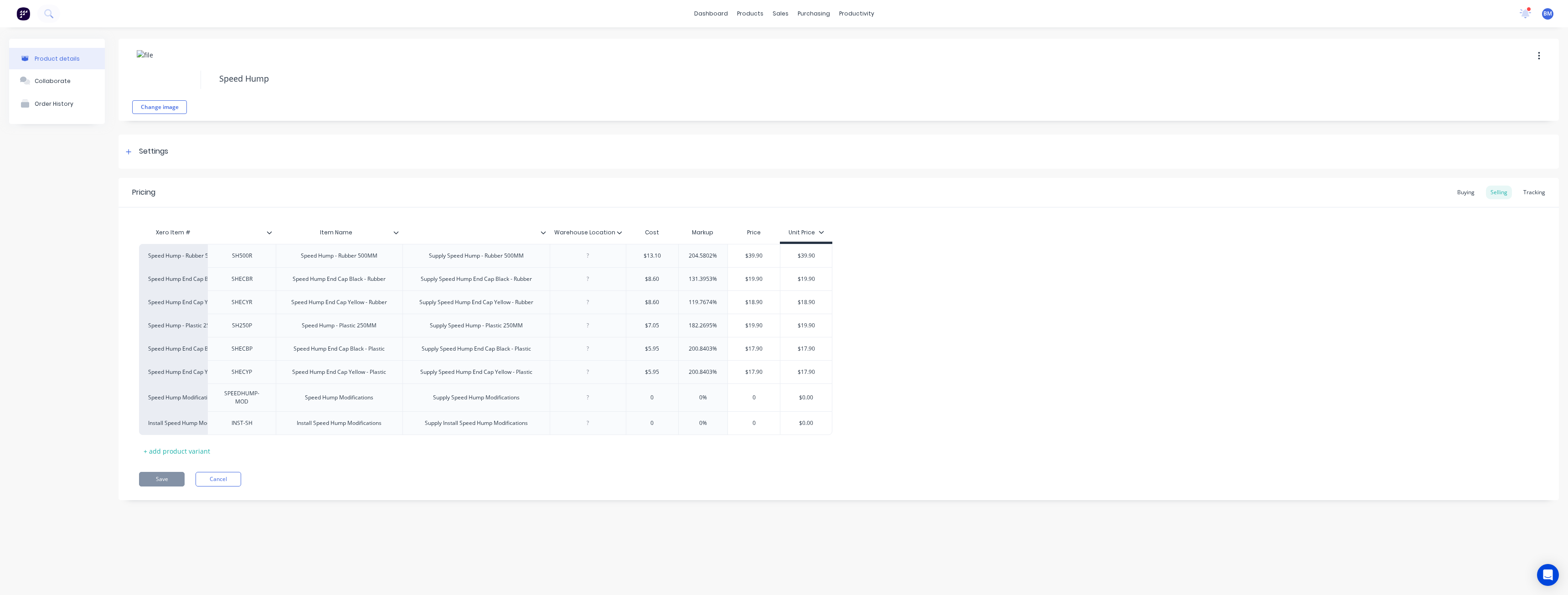
click at [362, 110] on div "Change image Speed Hump" at bounding box center [839, 80] width 1441 height 82
click at [92, 230] on div "Product details Collaborate Order History" at bounding box center [57, 276] width 96 height 475
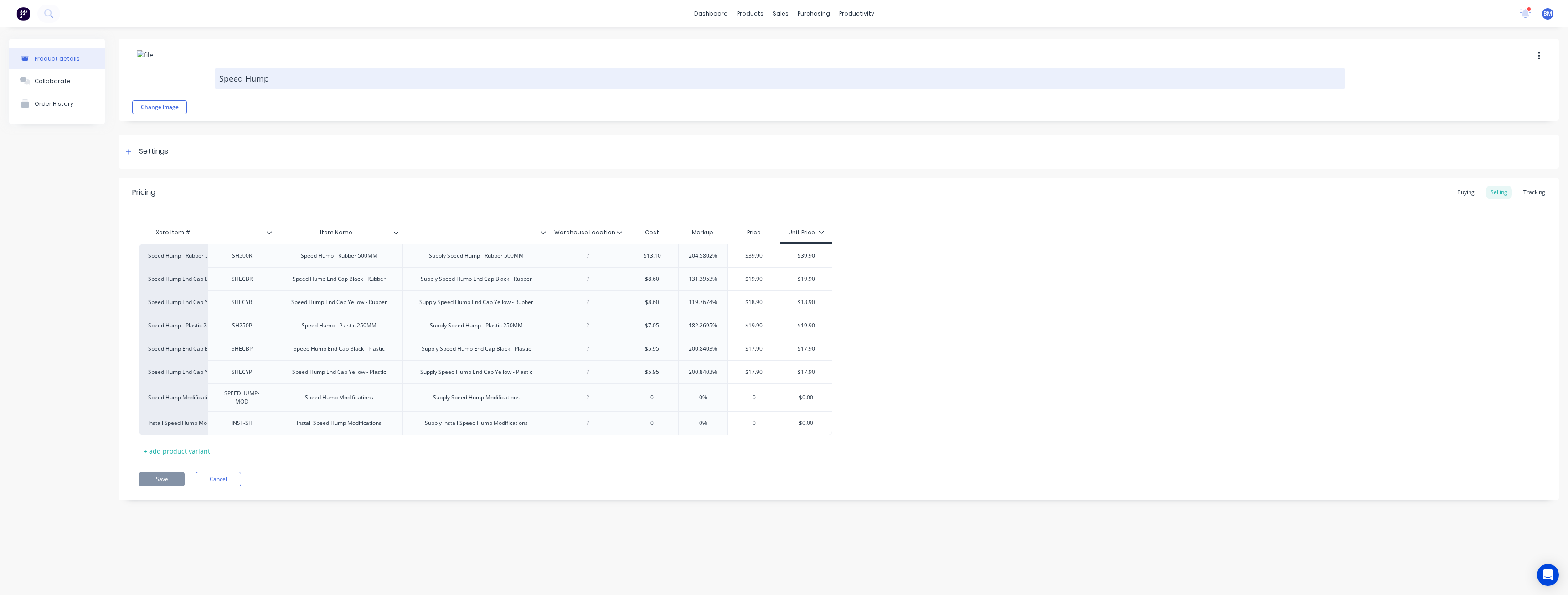
click at [617, 70] on textarea "Speed Hump" at bounding box center [780, 78] width 1131 height 21
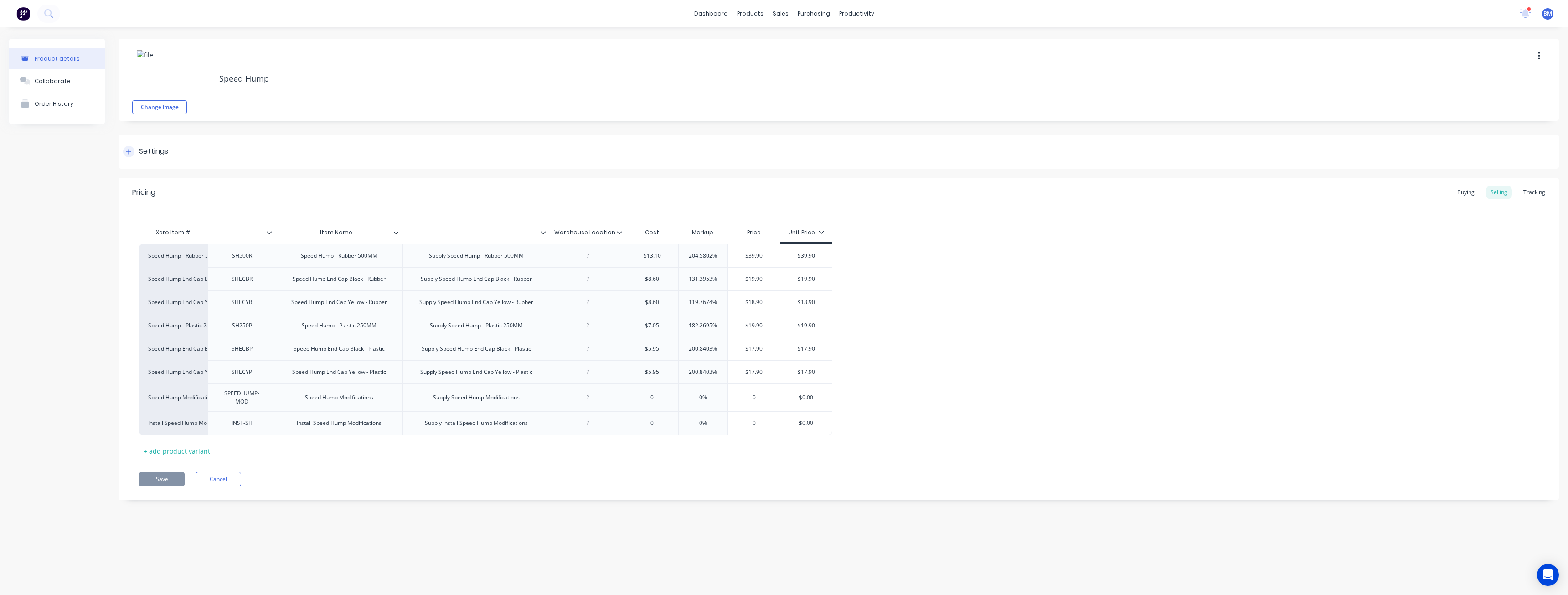
type textarea "x"
click at [493, 137] on div "Settings" at bounding box center [839, 152] width 1441 height 34
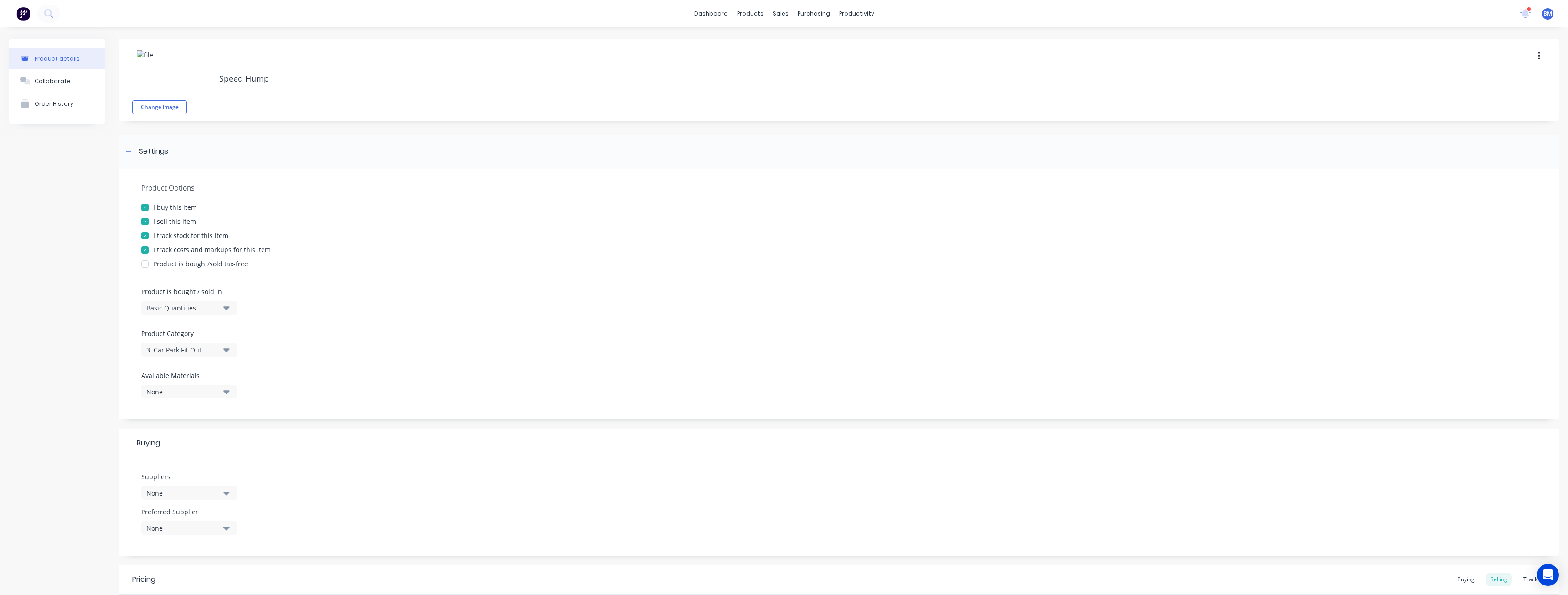
click at [287, 51] on div "Change image Speed Hump" at bounding box center [839, 80] width 1441 height 82
